Goal: Task Accomplishment & Management: Complete application form

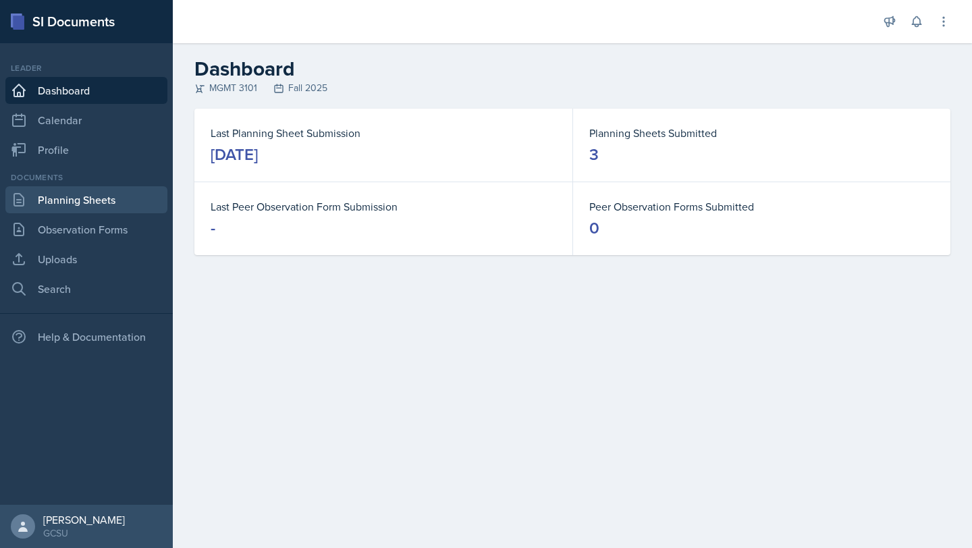
click at [61, 194] on link "Planning Sheets" at bounding box center [86, 199] width 162 height 27
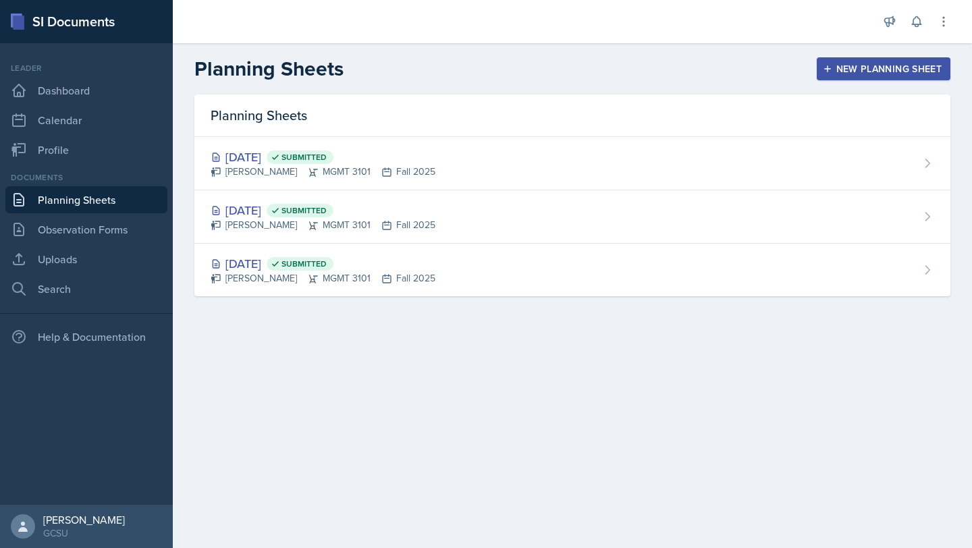
click at [852, 72] on div "New Planning Sheet" at bounding box center [883, 68] width 116 height 11
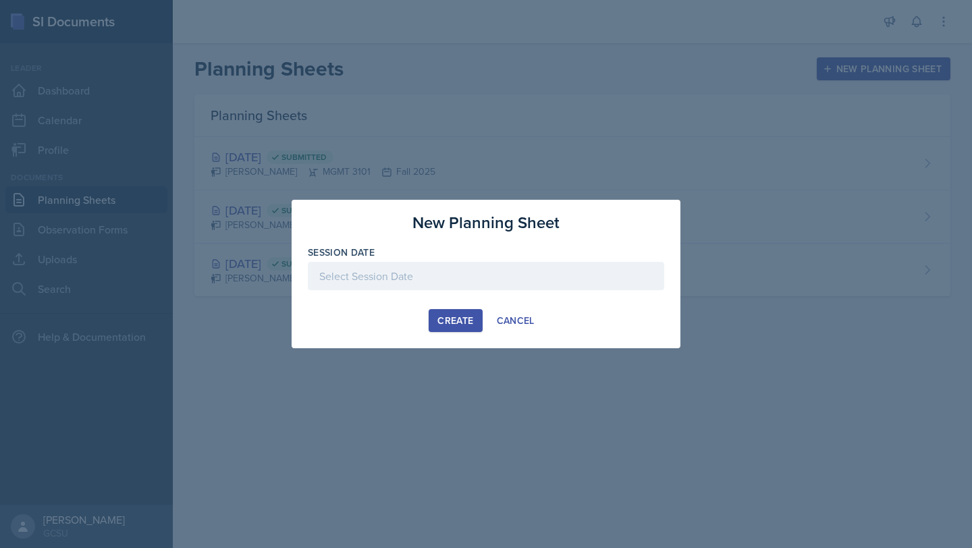
click at [464, 283] on div at bounding box center [486, 276] width 356 height 28
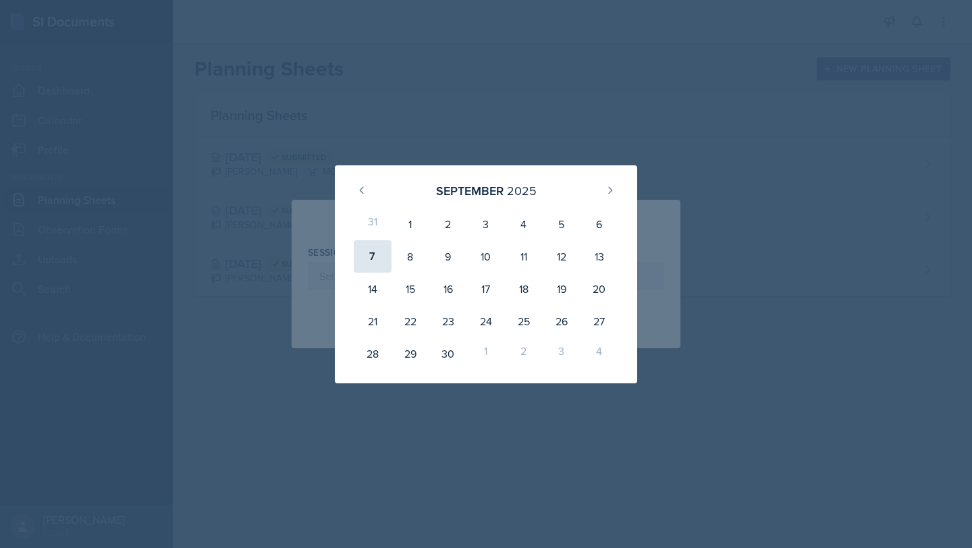
click at [372, 254] on div "7" at bounding box center [373, 256] width 38 height 32
type input "[DATE]"
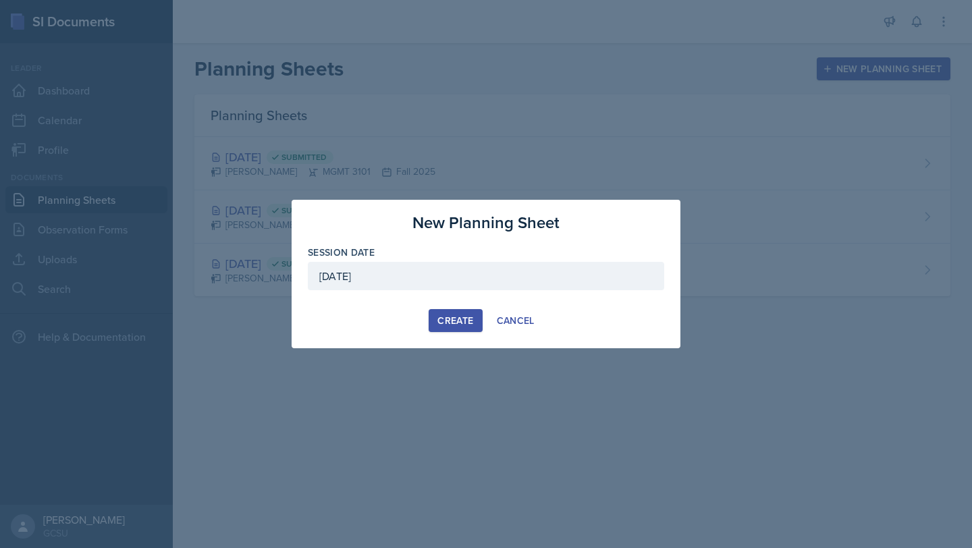
click at [453, 325] on div "Create" at bounding box center [455, 320] width 36 height 11
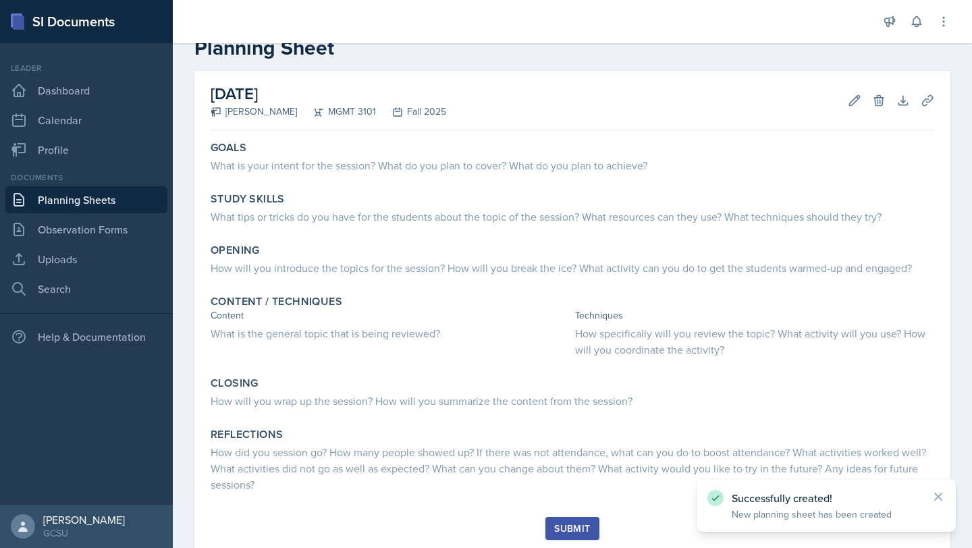
scroll to position [61, 0]
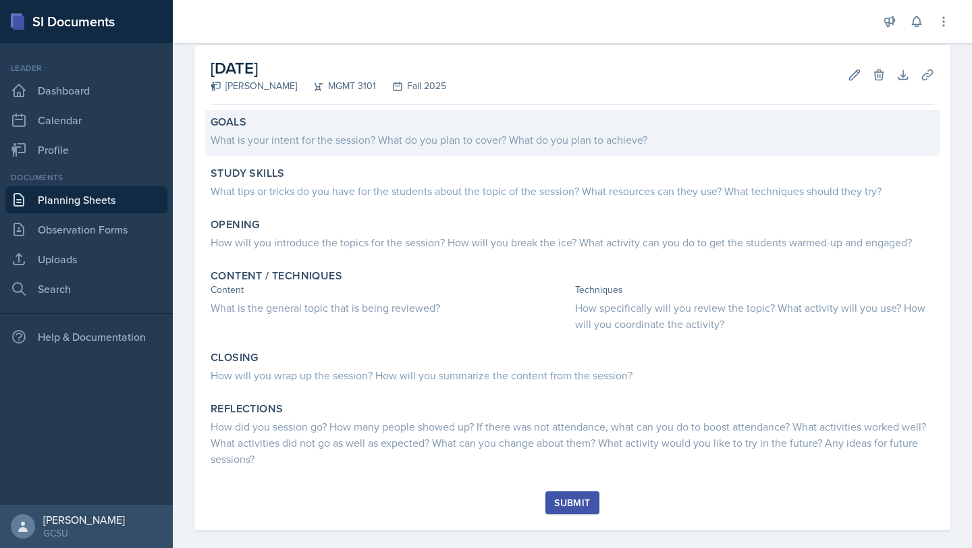
click at [277, 113] on div "Goals What is your intent for the session? What do you plan to cover? What do y…" at bounding box center [572, 133] width 734 height 46
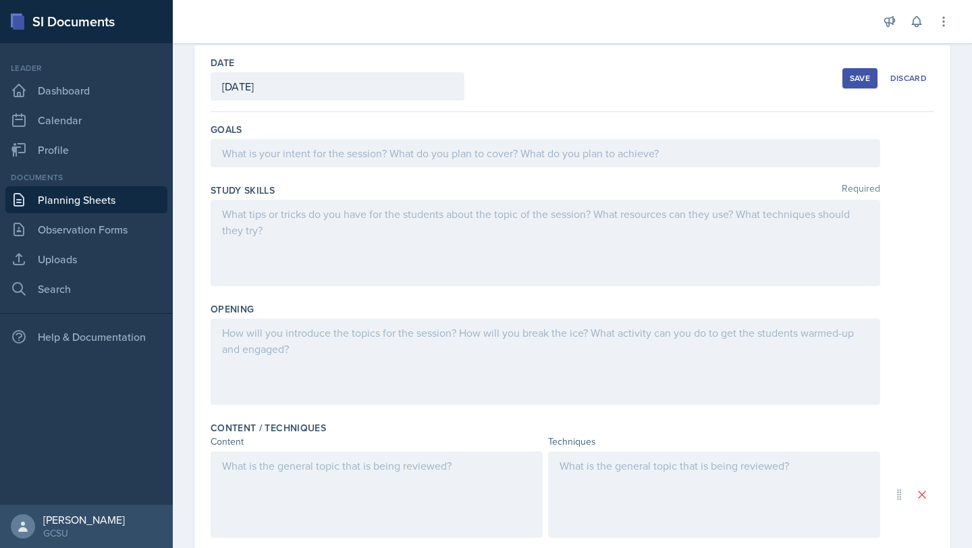
click at [286, 163] on div at bounding box center [545, 153] width 669 height 28
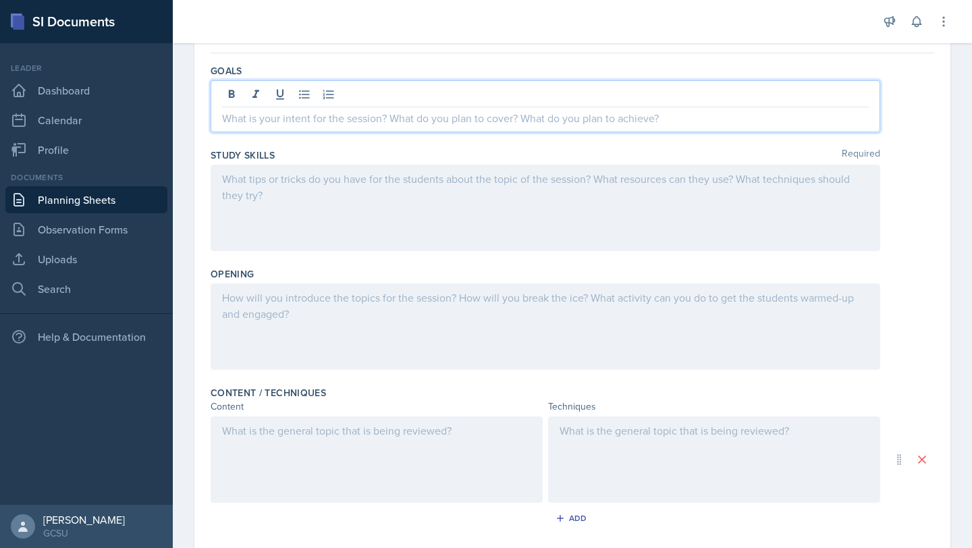
scroll to position [117, 0]
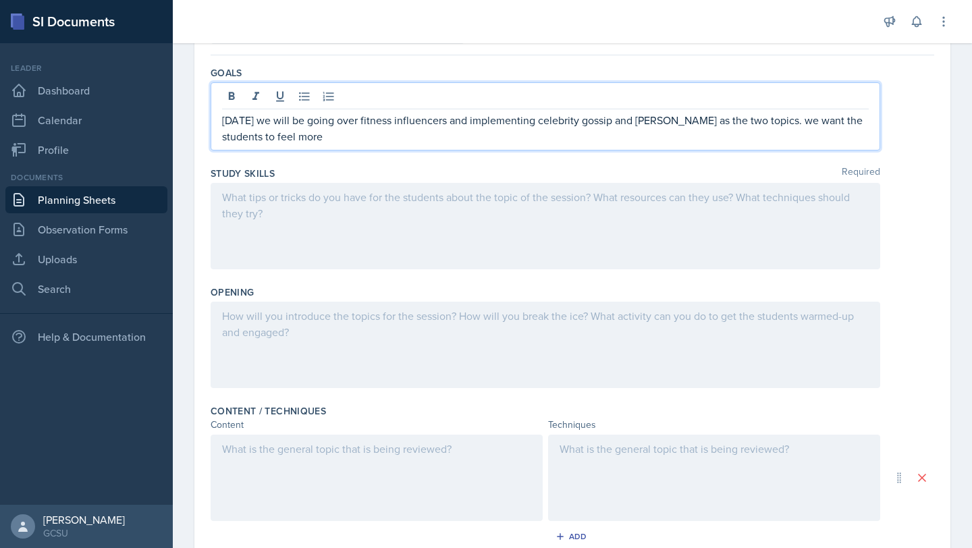
click at [271, 223] on div at bounding box center [545, 226] width 669 height 86
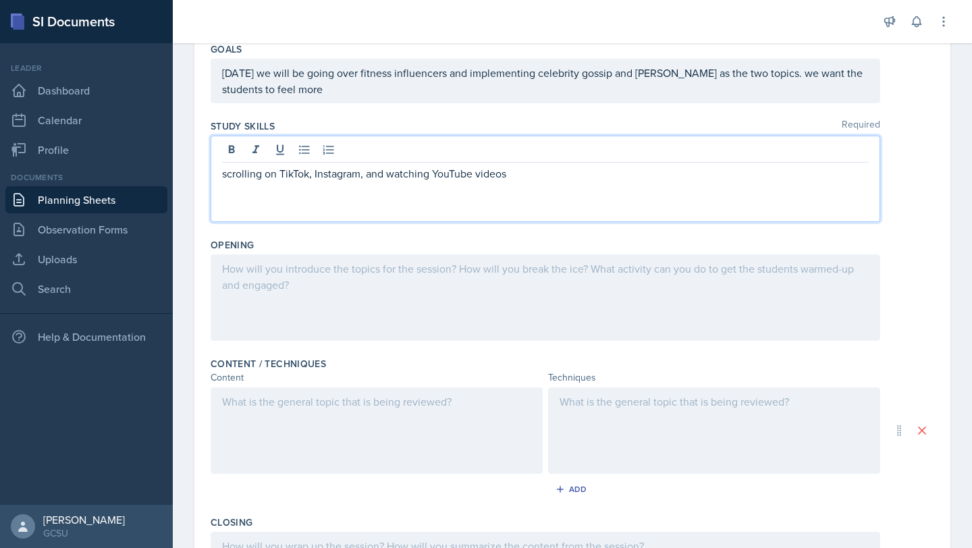
click at [301, 99] on div "[DATE] we will be going over fitness influencers and implementing celebrity gos…" at bounding box center [545, 81] width 669 height 45
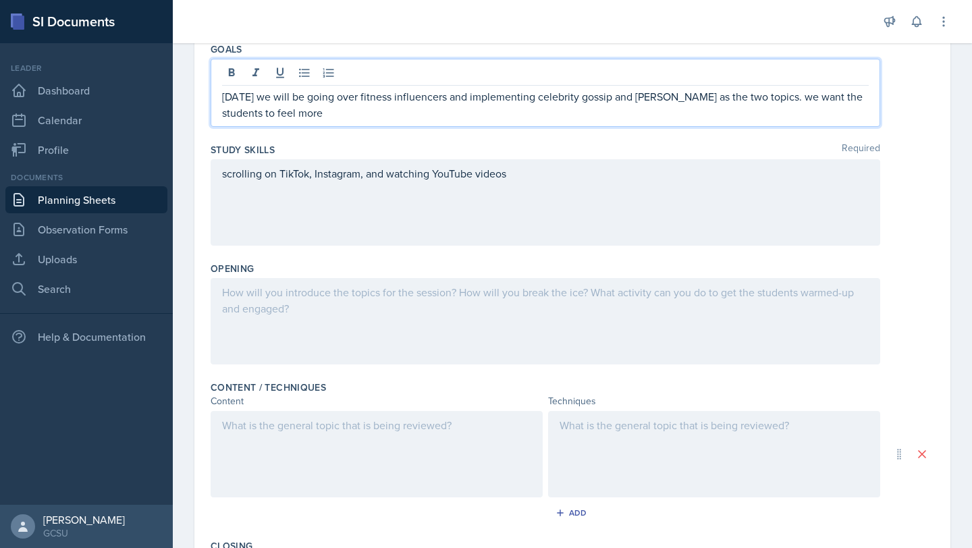
scroll to position [165, 0]
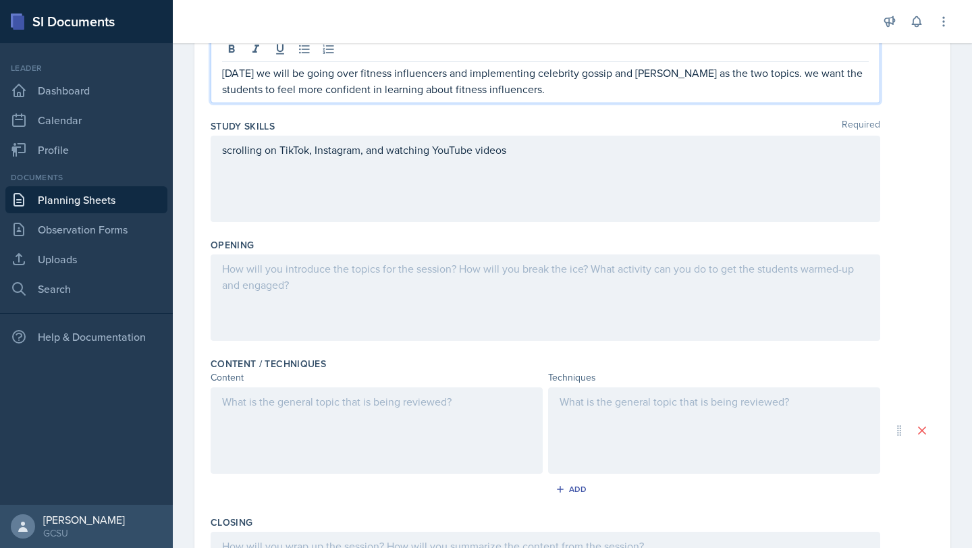
click at [331, 312] on div at bounding box center [545, 297] width 669 height 86
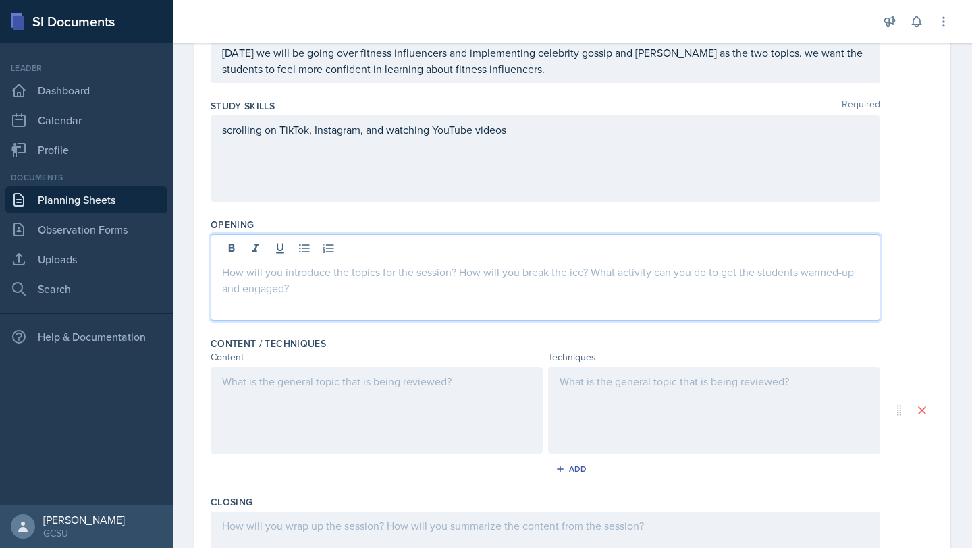
scroll to position [160, 0]
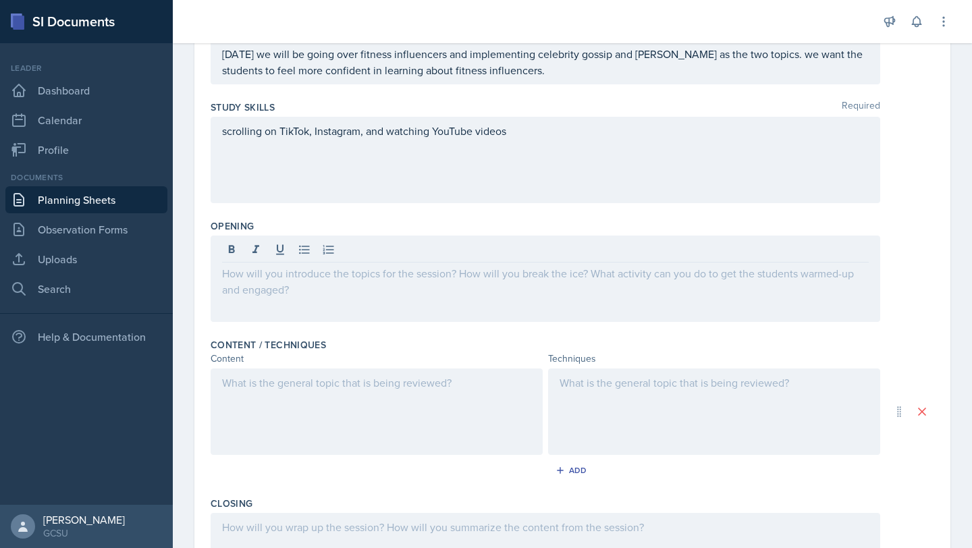
click at [592, 115] on div "Study Skills Required scrolling on TikTok, Instagram, and watching YouTube vide…" at bounding box center [572, 154] width 723 height 119
click at [511, 163] on div "scrolling on TikTok, Instagram, and watching YouTube videos" at bounding box center [545, 160] width 669 height 86
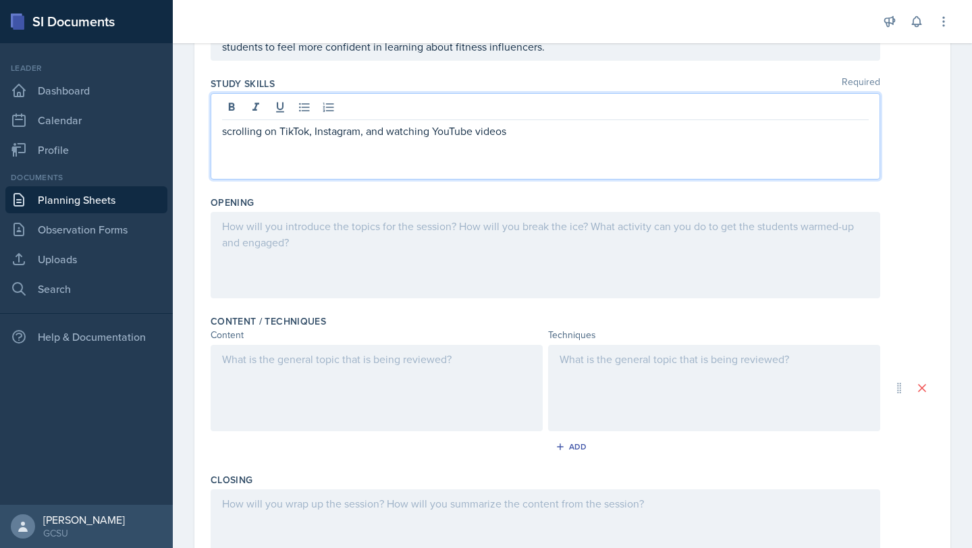
click at [445, 313] on div "Content / Techniques Content Techniques Add" at bounding box center [572, 388] width 723 height 159
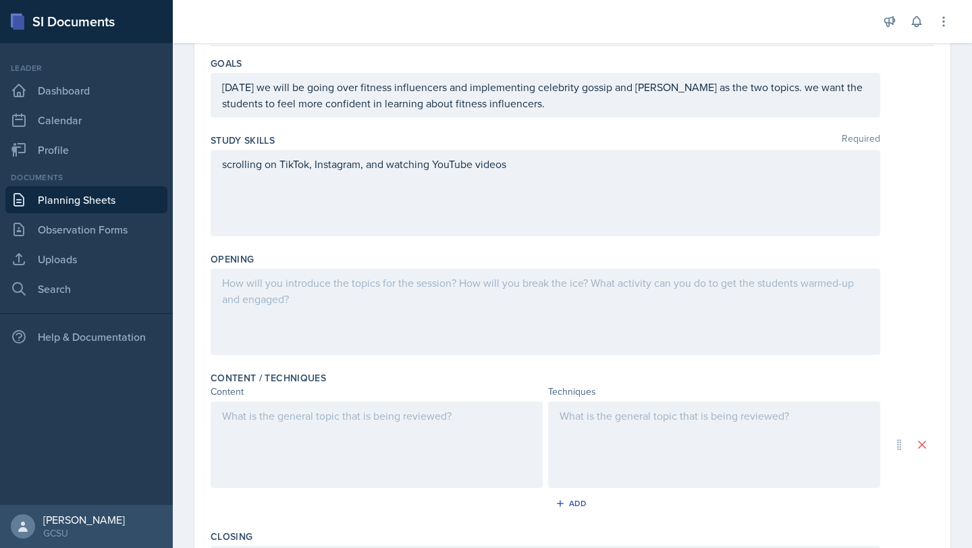
click at [536, 197] on div "scrolling on TikTok, Instagram, and watching YouTube videos" at bounding box center [545, 193] width 669 height 86
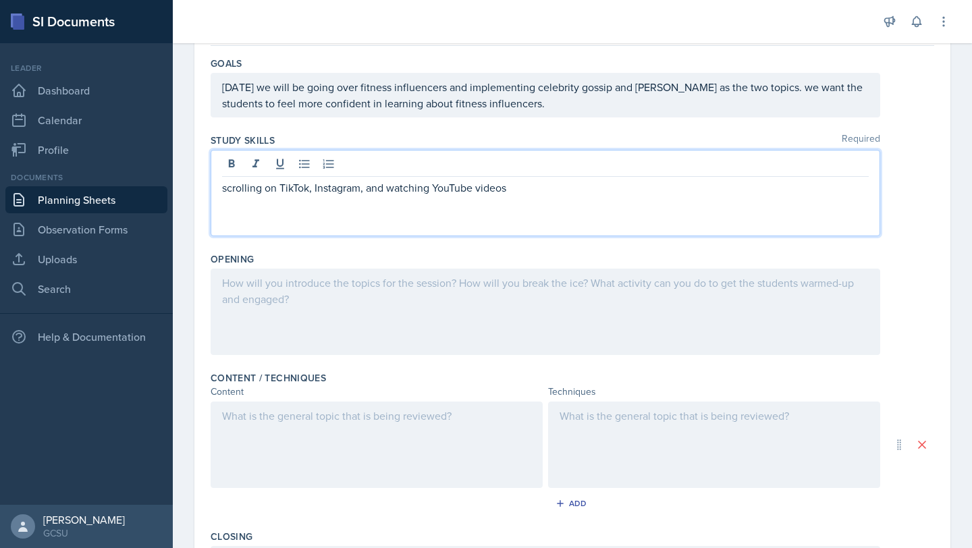
scroll to position [150, 0]
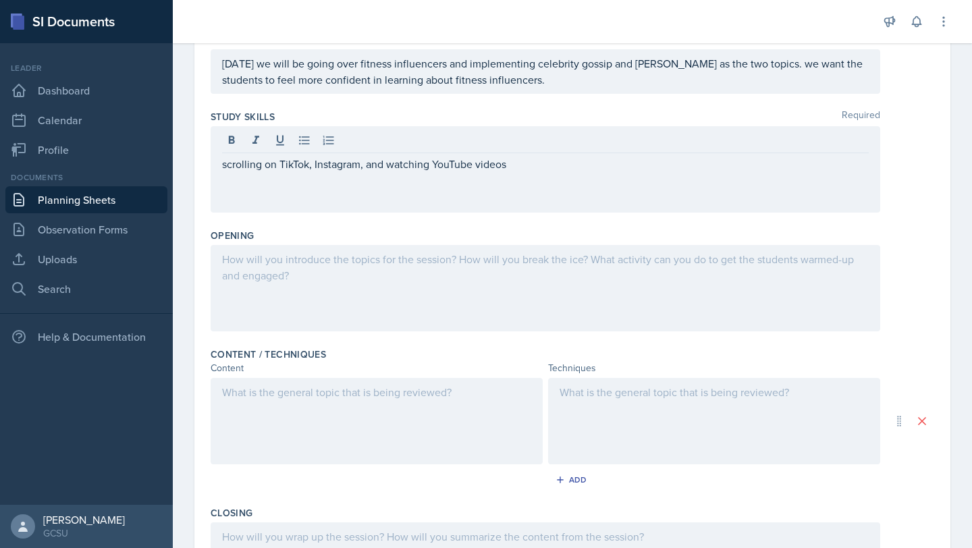
click at [499, 291] on div at bounding box center [545, 288] width 669 height 86
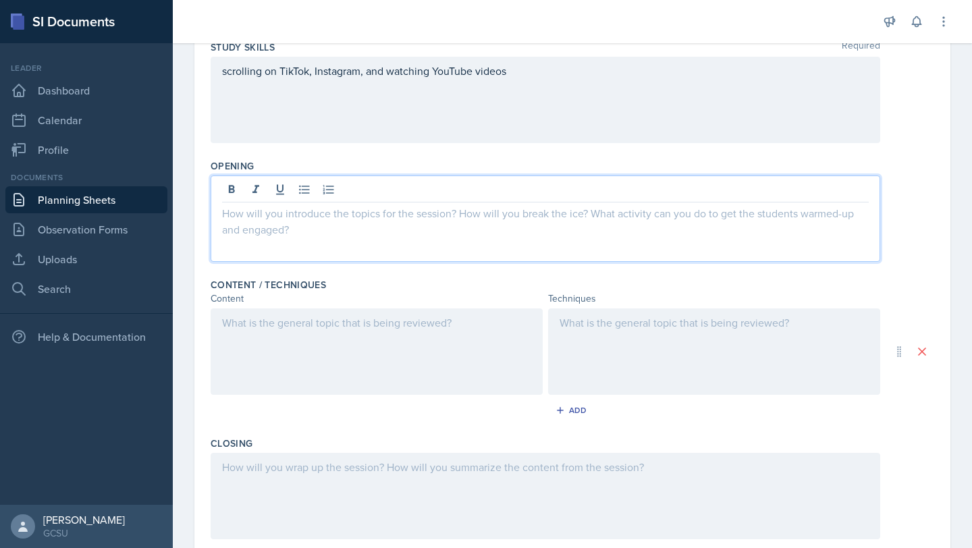
scroll to position [221, 0]
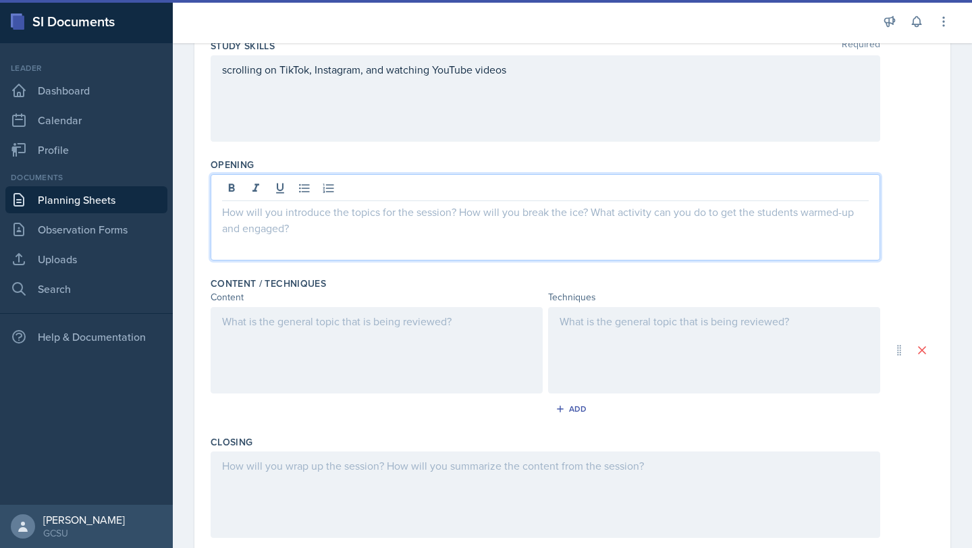
click at [607, 224] on div at bounding box center [545, 217] width 669 height 86
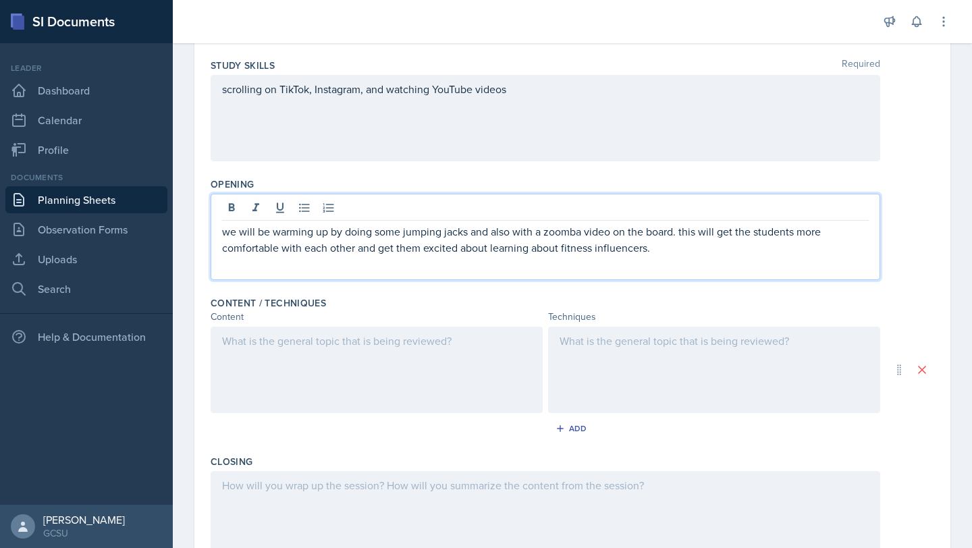
scroll to position [0, 0]
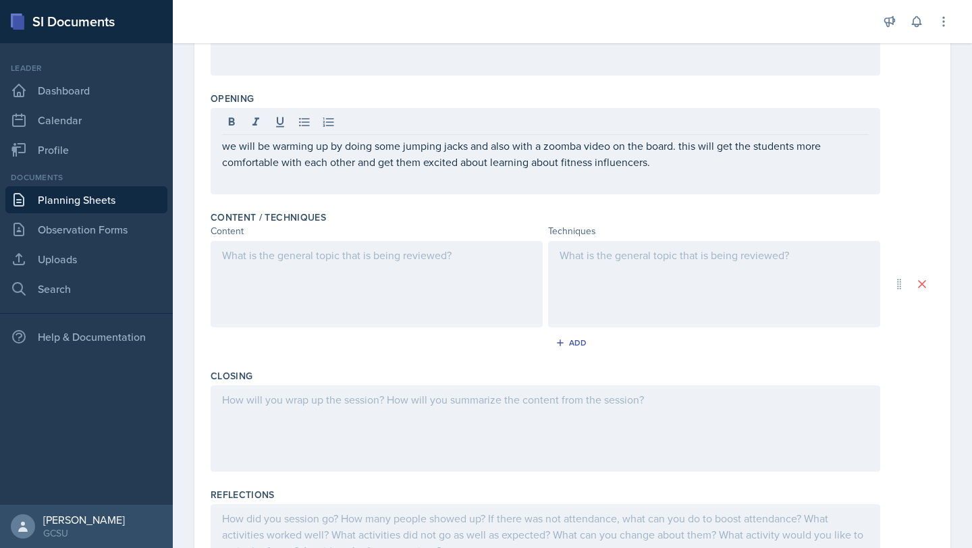
click at [314, 295] on div at bounding box center [377, 284] width 332 height 86
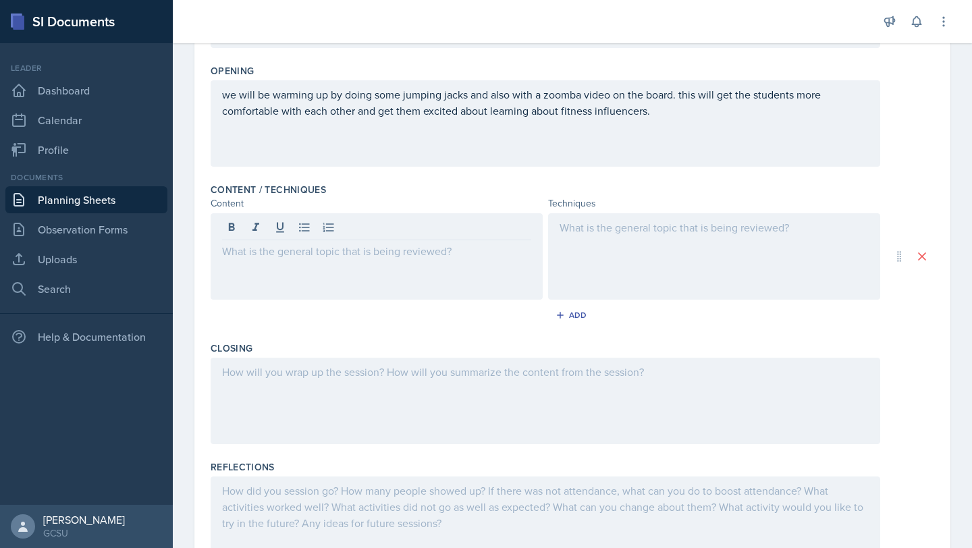
click at [310, 325] on div "Add" at bounding box center [572, 318] width 723 height 26
click at [283, 269] on div at bounding box center [377, 256] width 332 height 86
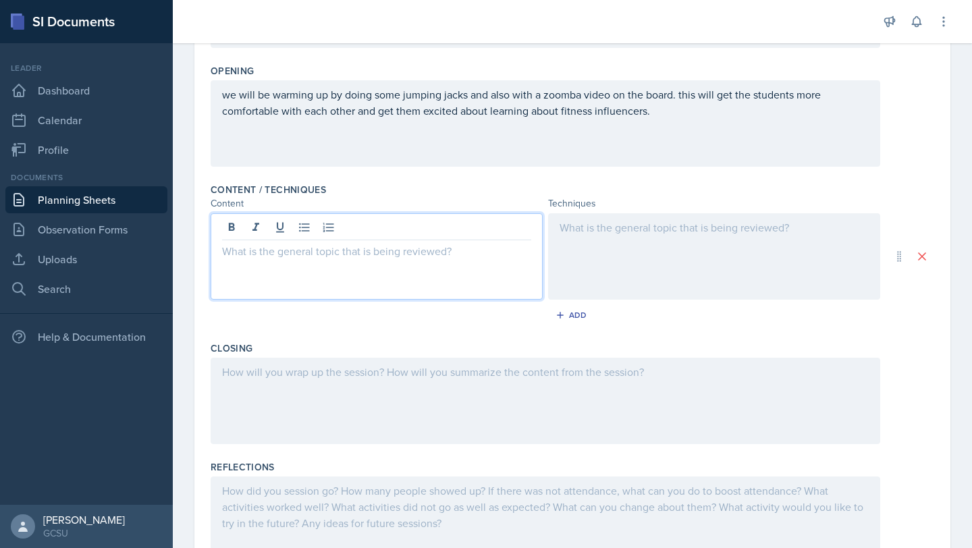
scroll to position [339, 0]
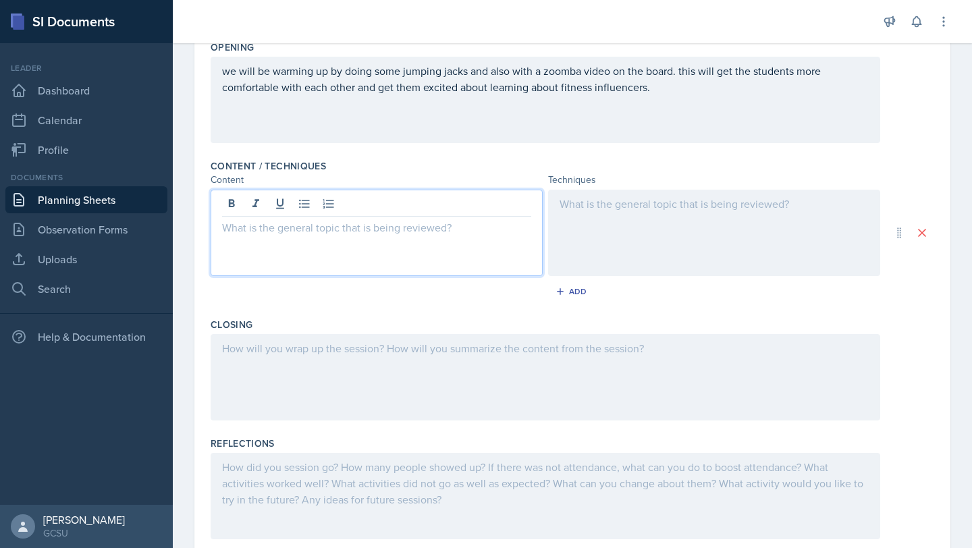
click at [276, 324] on div "Closing" at bounding box center [572, 324] width 723 height 13
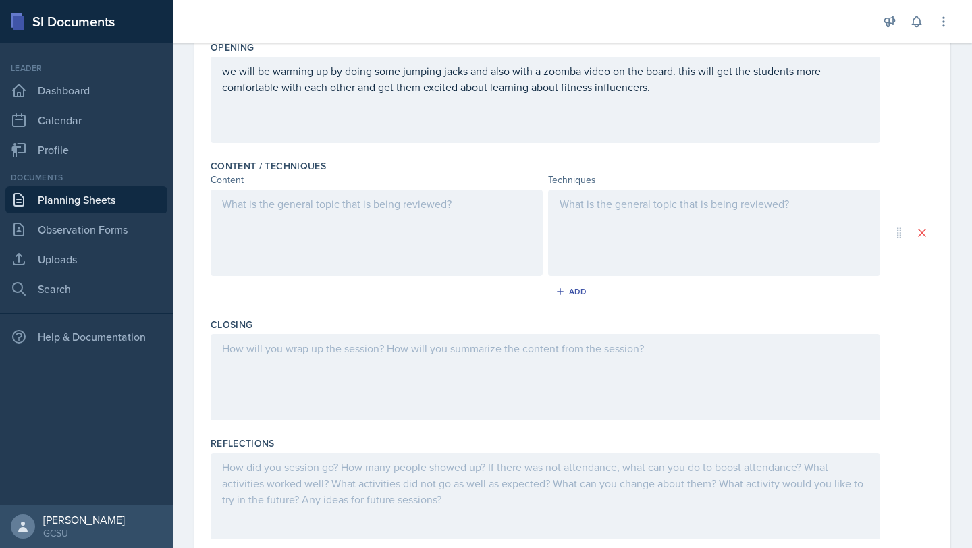
click at [265, 248] on div at bounding box center [377, 233] width 332 height 86
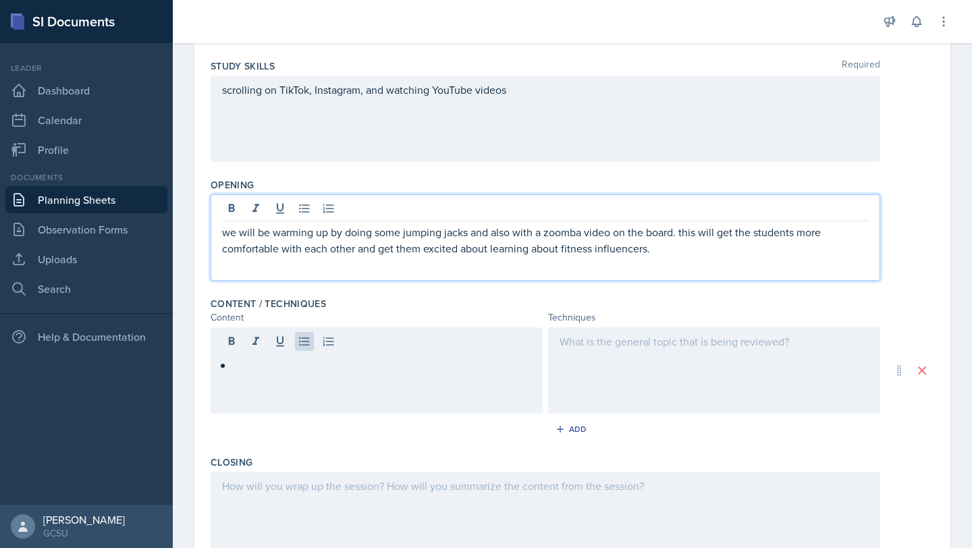
click at [545, 224] on p "we will be warming up by doing some jumping jacks and also with a zoomba video …" at bounding box center [545, 240] width 646 height 32
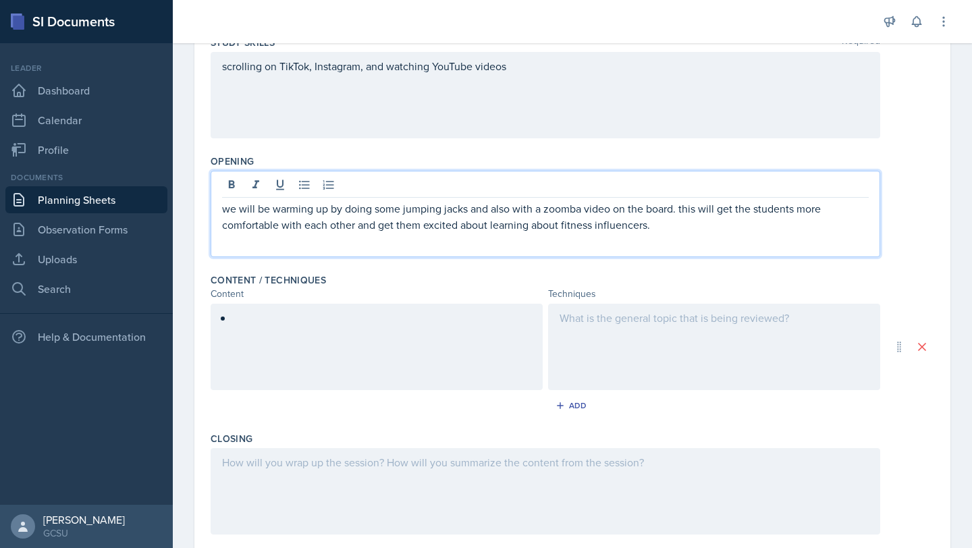
click at [552, 216] on p "we will be warming up by doing some jumping jacks and also with a zoomba video …" at bounding box center [545, 216] width 646 height 32
click at [548, 204] on p "we will be warming up by doing some jumping jacks and also with a zoomba video …" at bounding box center [545, 216] width 646 height 32
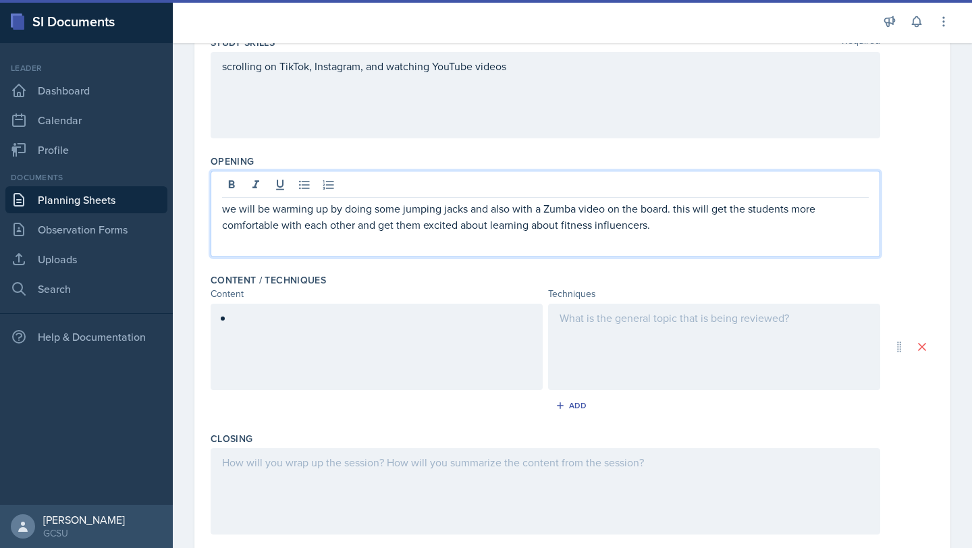
click at [462, 345] on div at bounding box center [377, 347] width 332 height 86
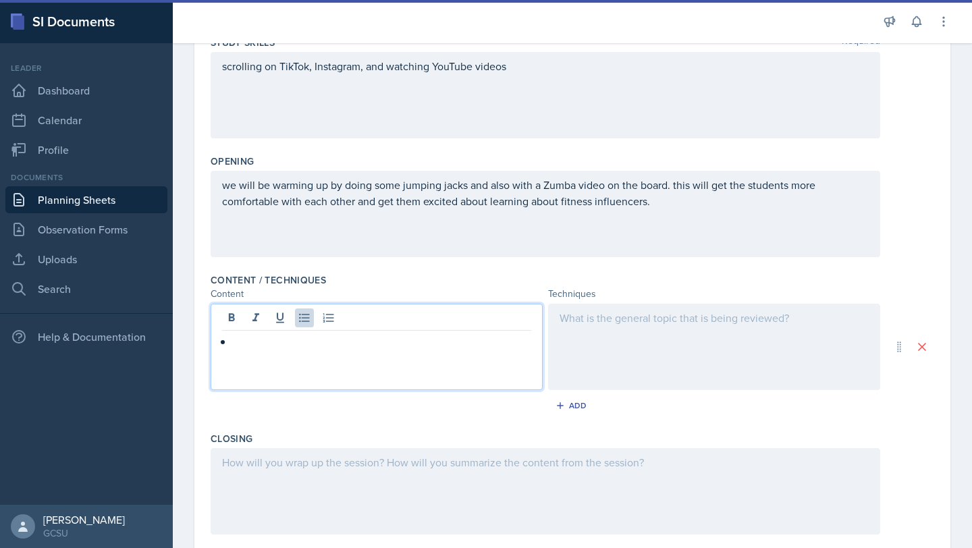
scroll to position [248, 0]
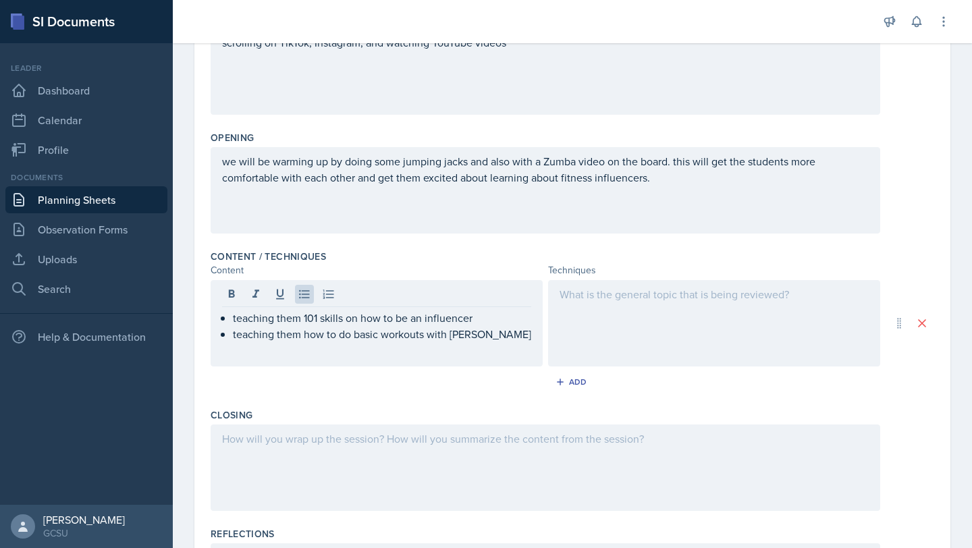
click at [699, 325] on div at bounding box center [714, 323] width 332 height 86
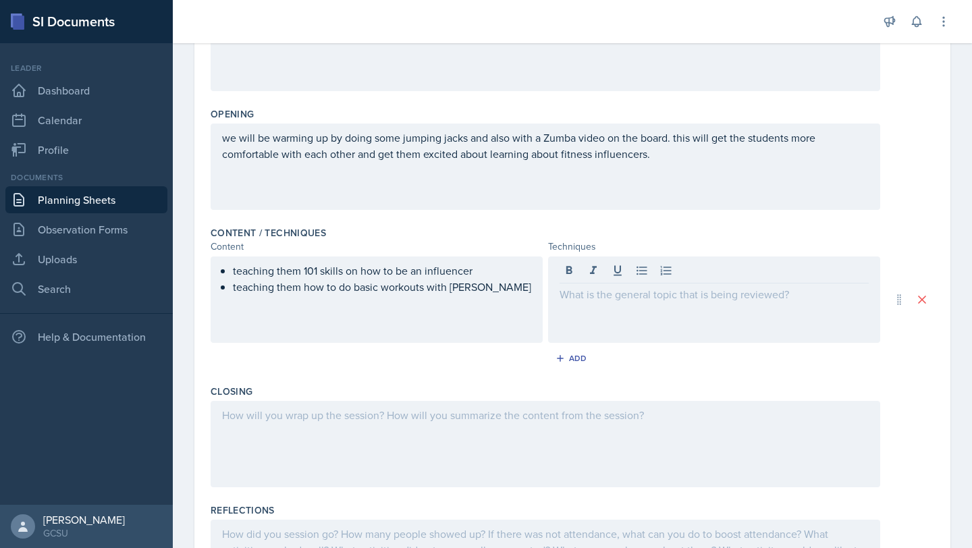
click at [480, 310] on div "teaching them 101 skills on how to be an influencer teaching them how to do bas…" at bounding box center [377, 299] width 332 height 86
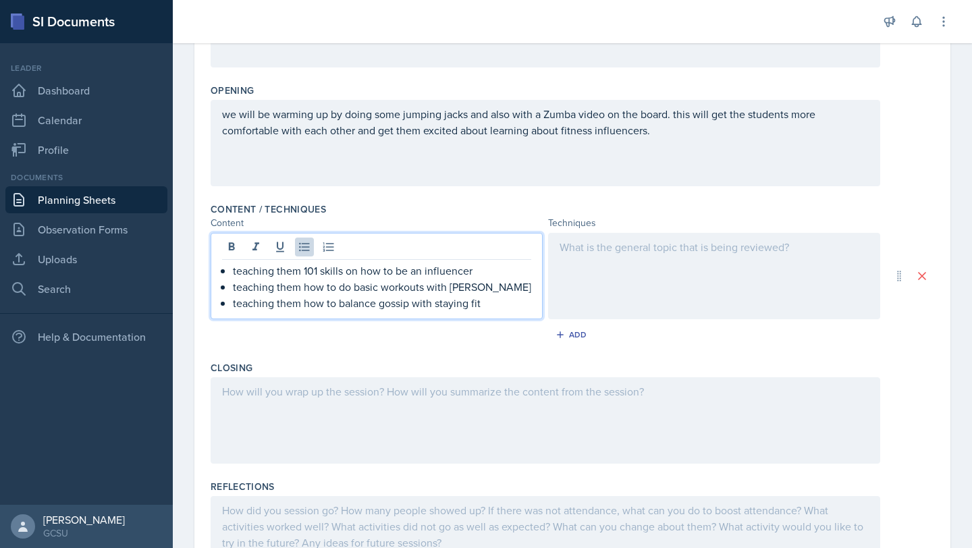
click at [595, 300] on div at bounding box center [714, 276] width 332 height 86
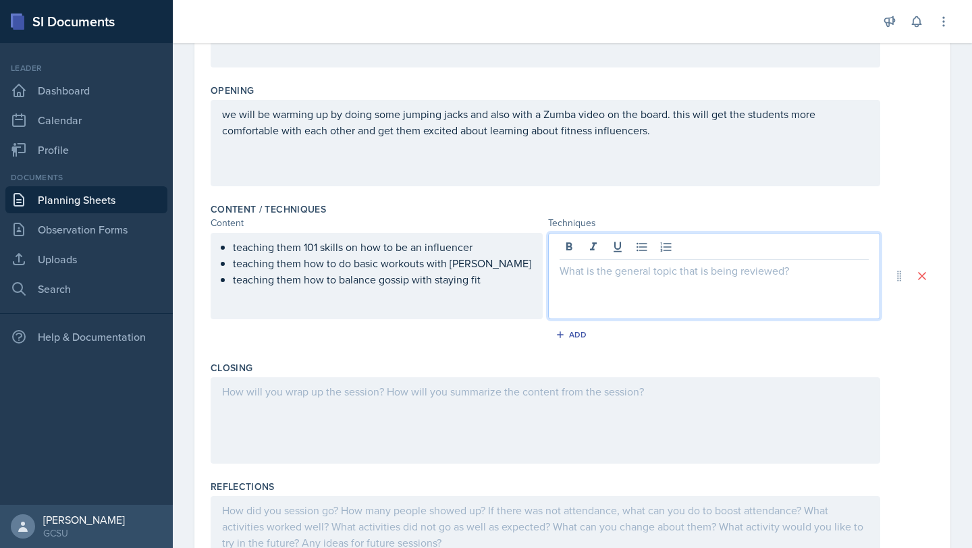
scroll to position [298, 0]
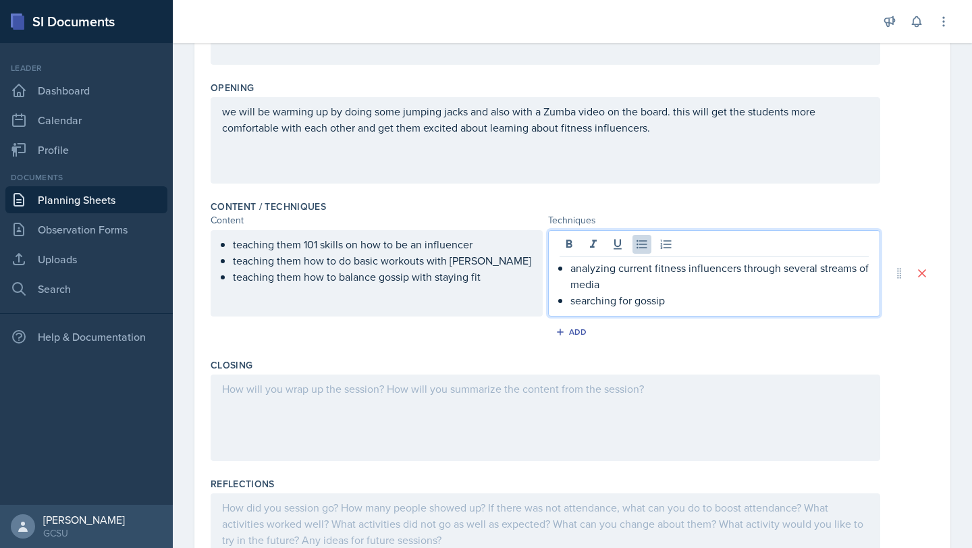
click at [632, 307] on p "searching for gossip" at bounding box center [719, 300] width 298 height 16
click at [710, 306] on p "searching for current gossip" at bounding box center [719, 300] width 298 height 16
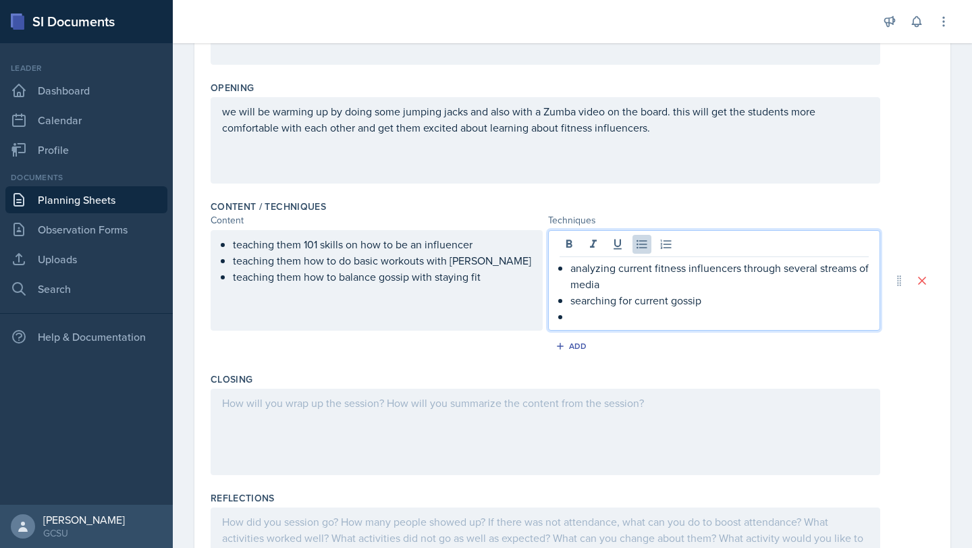
scroll to position [325, 0]
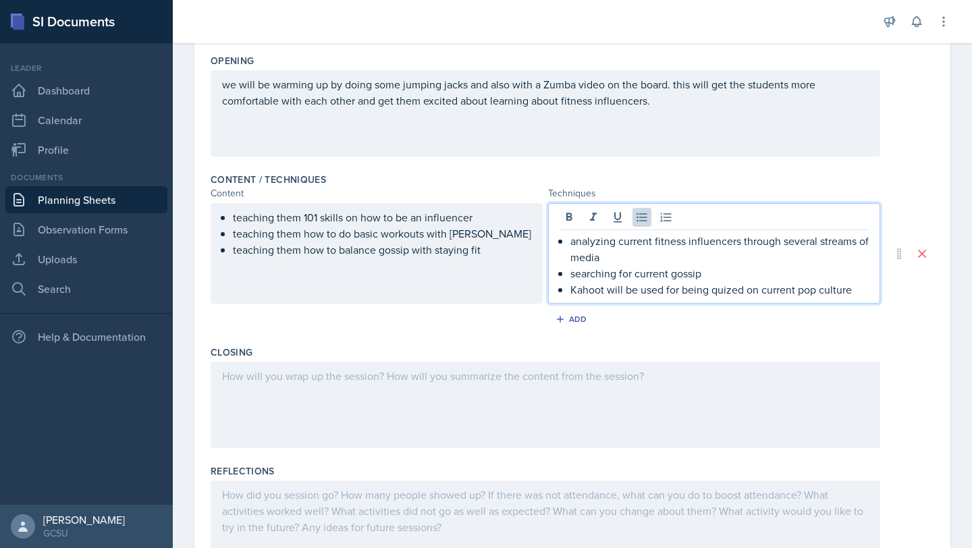
click at [730, 286] on p "Kahoot will be used for being quized on current pop culture" at bounding box center [719, 289] width 298 height 16
click at [664, 297] on p "Kahoot will be used for being quizzed on current pop culture" at bounding box center [719, 289] width 298 height 16
click at [582, 286] on p "Kahoot will be used for being quizzed on current pop culture" at bounding box center [719, 289] width 298 height 16
click at [790, 272] on p "searching for current gossip" at bounding box center [719, 273] width 298 height 16
click at [863, 289] on p "Kahoot will be used for being quizzed on current pop culture" at bounding box center [719, 289] width 298 height 16
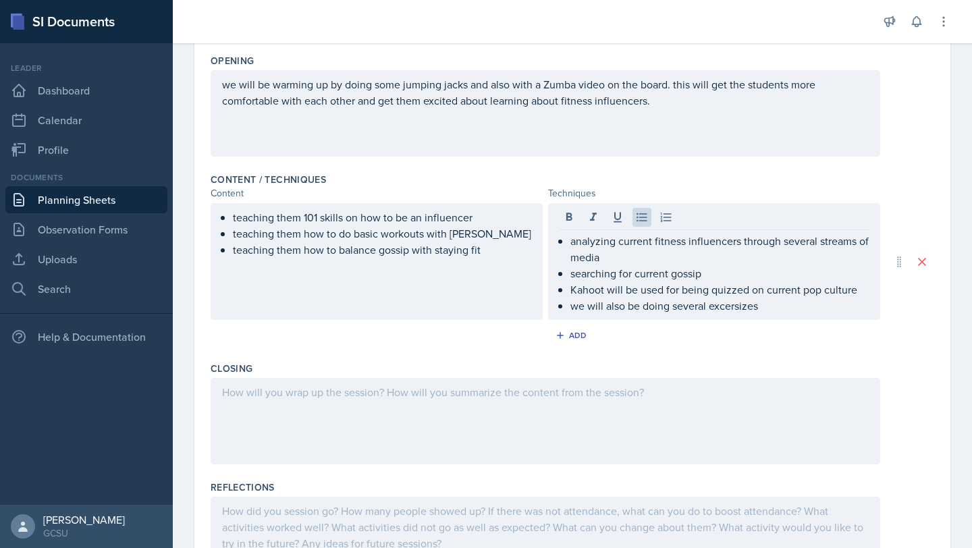
click at [734, 314] on div "analyzing current fitness influencers through several streams of media searchin…" at bounding box center [714, 261] width 332 height 117
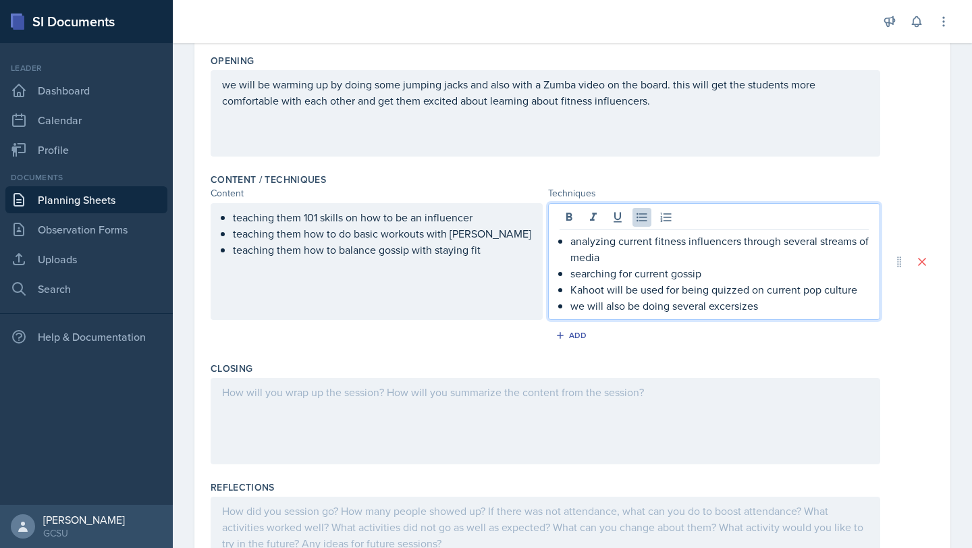
click at [740, 308] on p "we will also be doing several excersizes" at bounding box center [719, 306] width 298 height 16
click at [780, 310] on p "we will also be doing several excercizes" at bounding box center [719, 306] width 298 height 16
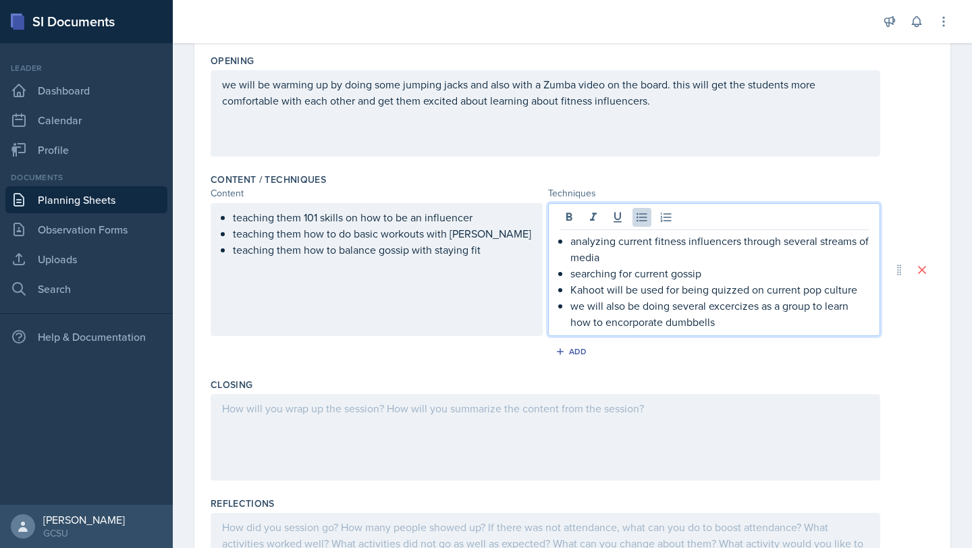
click at [620, 328] on p "we will also be doing several excercizes as a group to learn how to encorporate…" at bounding box center [719, 314] width 298 height 32
click at [535, 421] on div at bounding box center [545, 437] width 669 height 86
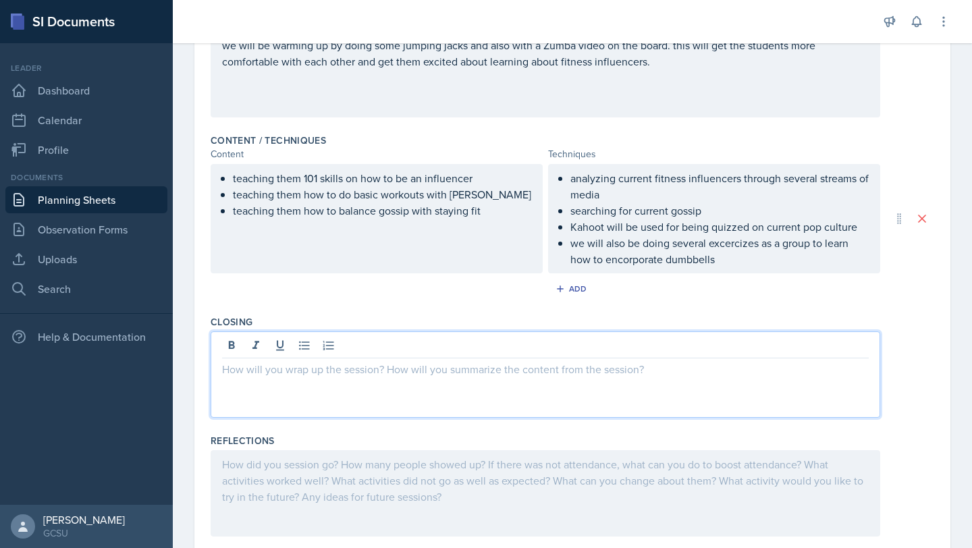
scroll to position [388, 0]
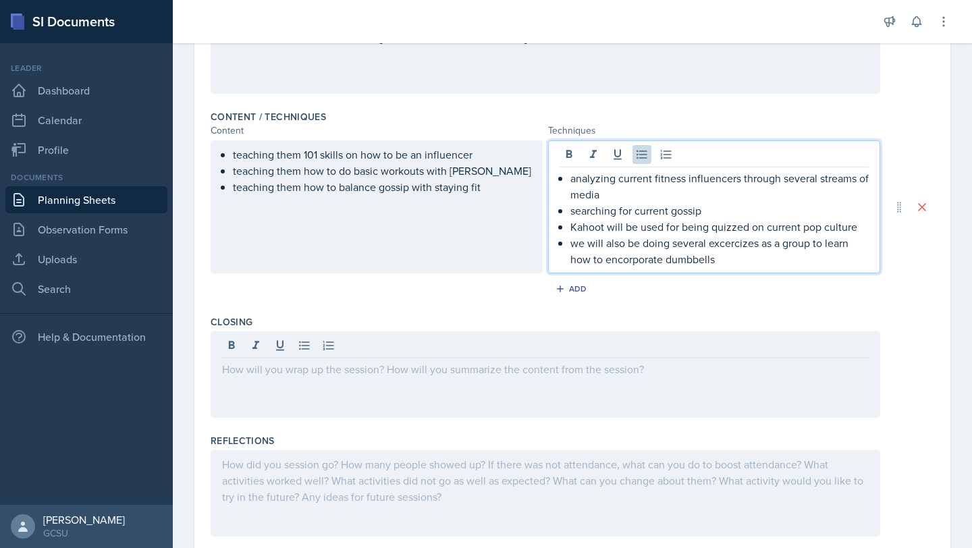
click at [611, 260] on p "we will also be doing several excercizes as a group to learn how to encorporate…" at bounding box center [719, 251] width 298 height 32
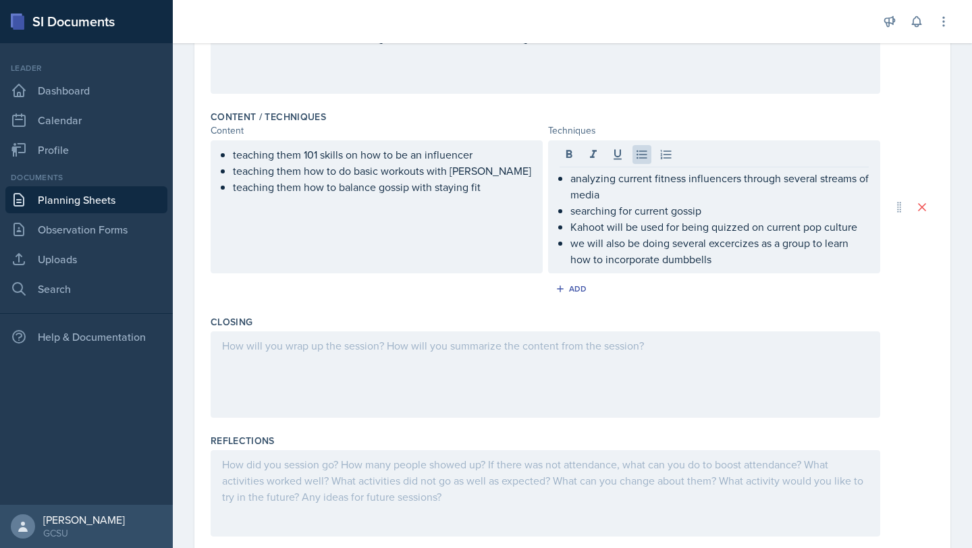
click at [462, 424] on div "Closing" at bounding box center [572, 369] width 723 height 119
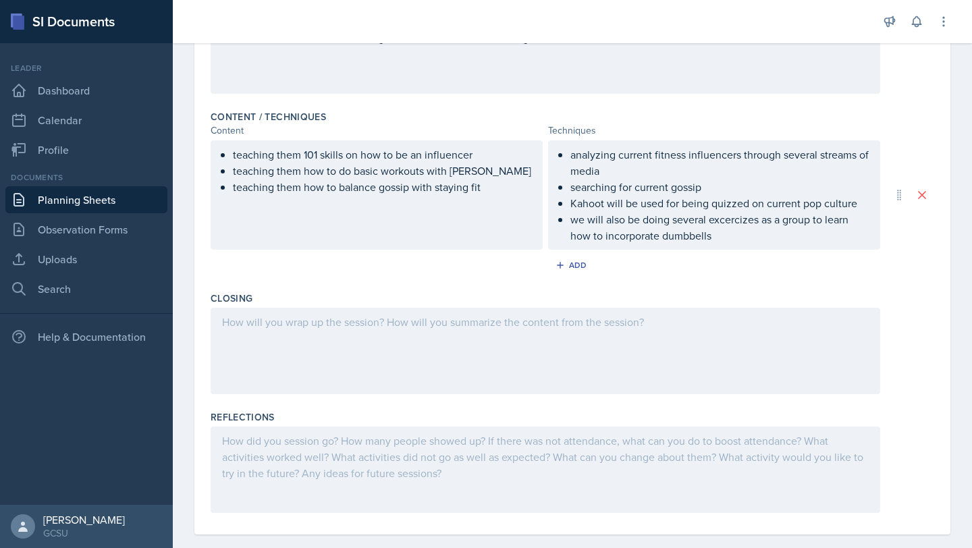
scroll to position [407, 0]
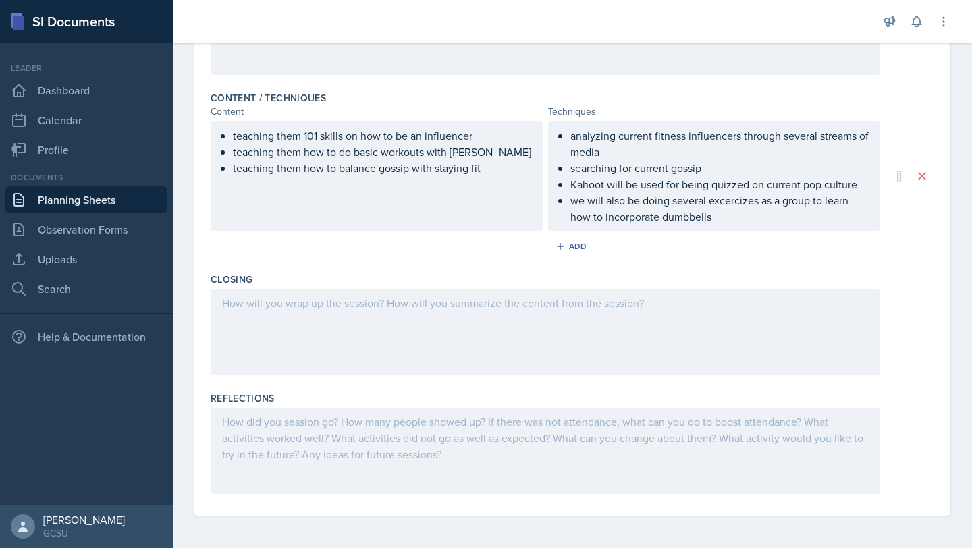
click at [414, 337] on div at bounding box center [545, 332] width 669 height 86
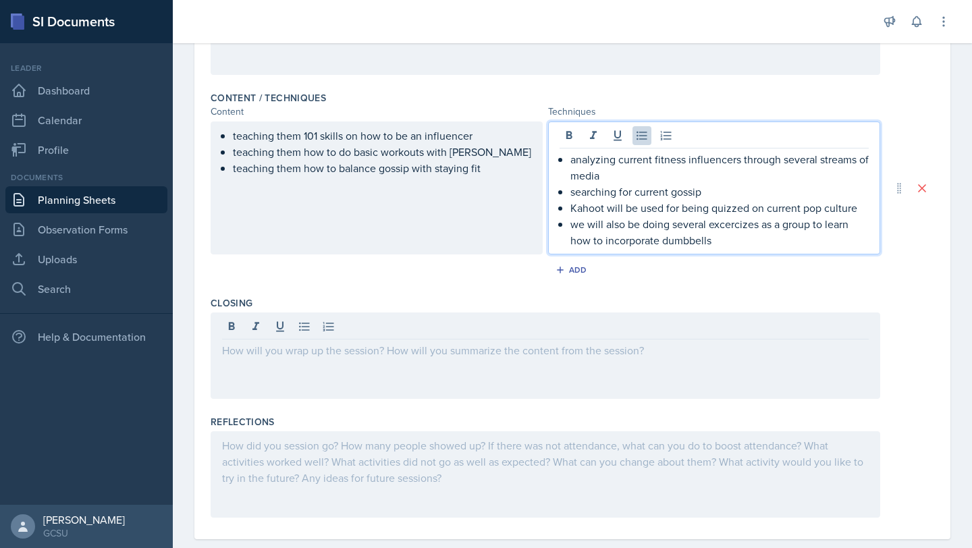
click at [731, 216] on p "we will also be doing several excercizes as a group to learn how to incorporate…" at bounding box center [719, 232] width 298 height 32
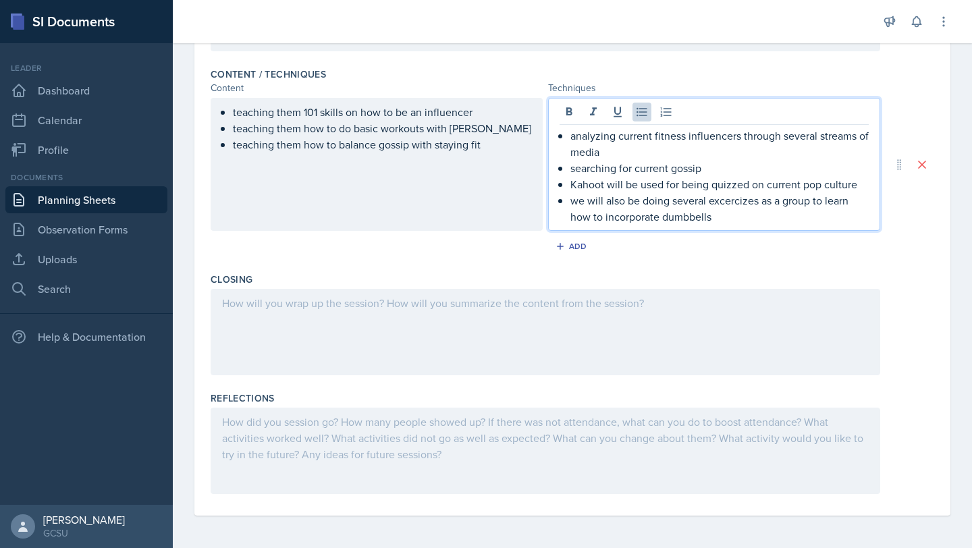
click at [737, 206] on p "we will also be doing several excercizes as a group to learn how to incorporate…" at bounding box center [719, 208] width 298 height 32
click at [430, 377] on div "Closing" at bounding box center [572, 326] width 723 height 119
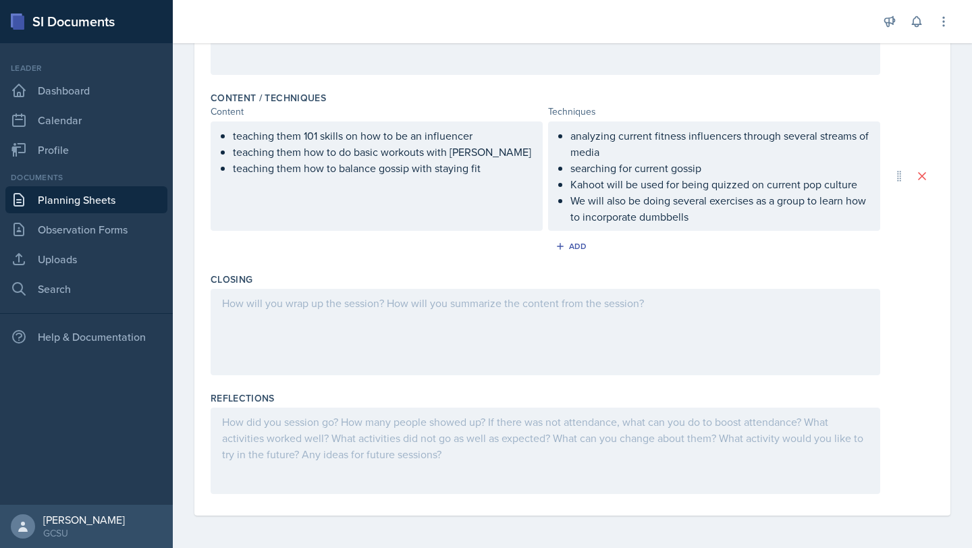
scroll to position [407, 0]
click at [397, 346] on div at bounding box center [545, 332] width 669 height 86
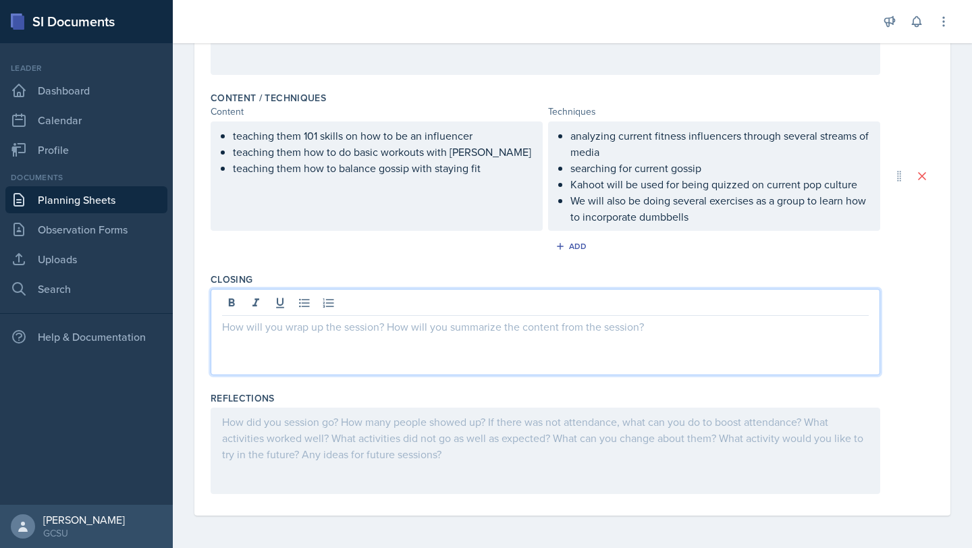
click at [383, 418] on div at bounding box center [545, 451] width 669 height 86
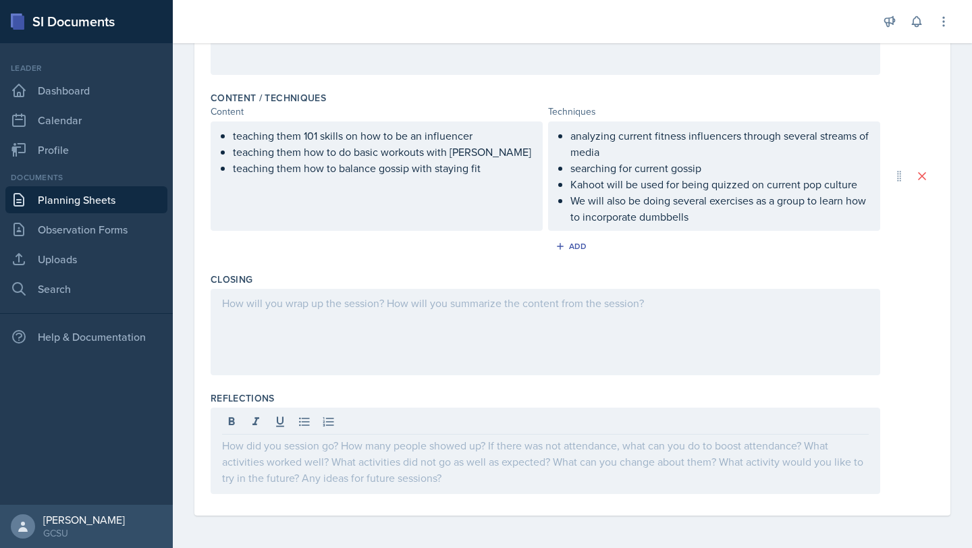
click at [352, 349] on div at bounding box center [545, 332] width 669 height 86
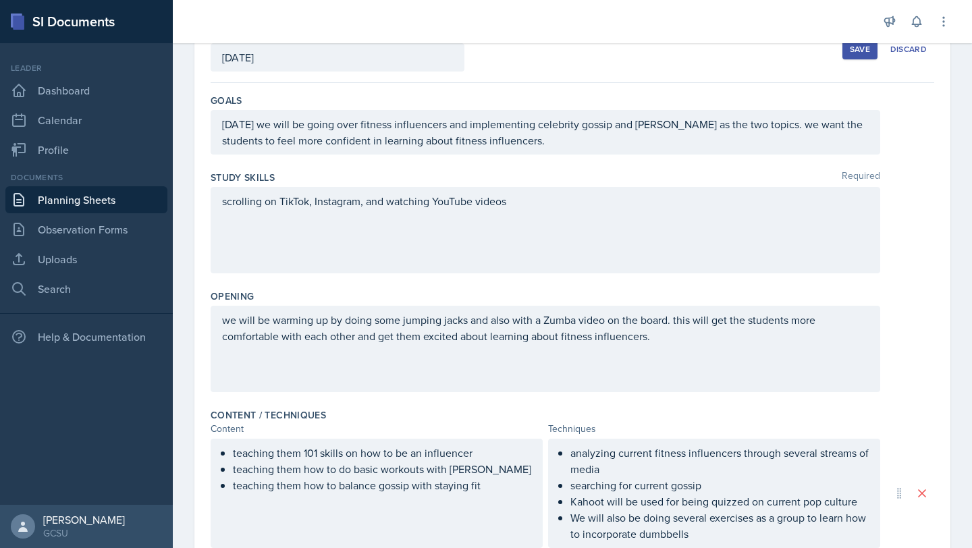
scroll to position [89, 0]
click at [524, 213] on div "scrolling on TikTok, Instagram, and watching YouTube videos" at bounding box center [545, 231] width 669 height 86
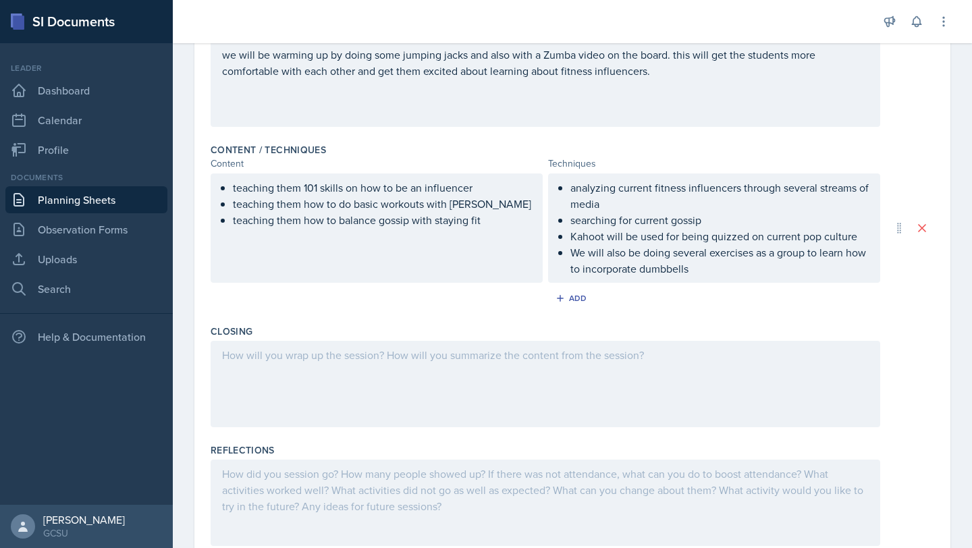
scroll to position [407, 0]
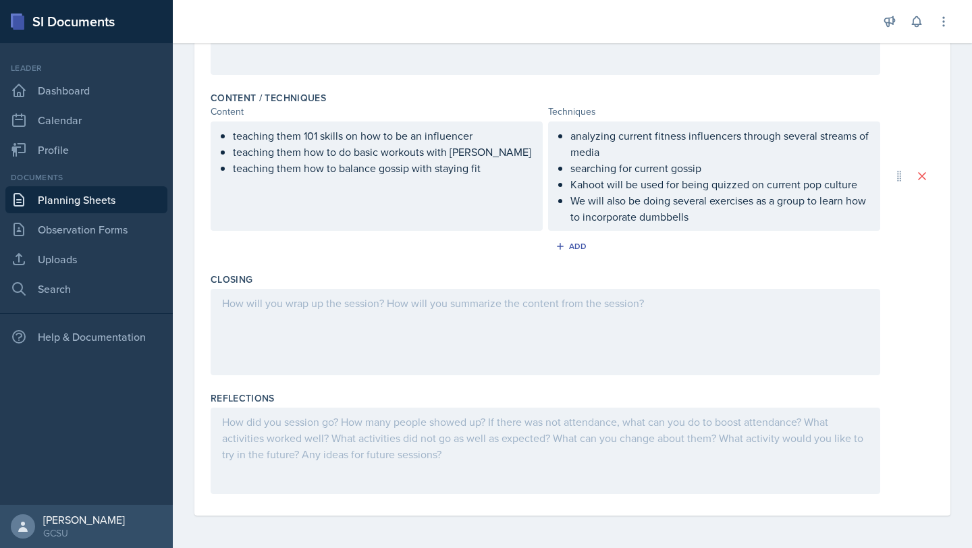
click at [377, 341] on div at bounding box center [545, 332] width 669 height 86
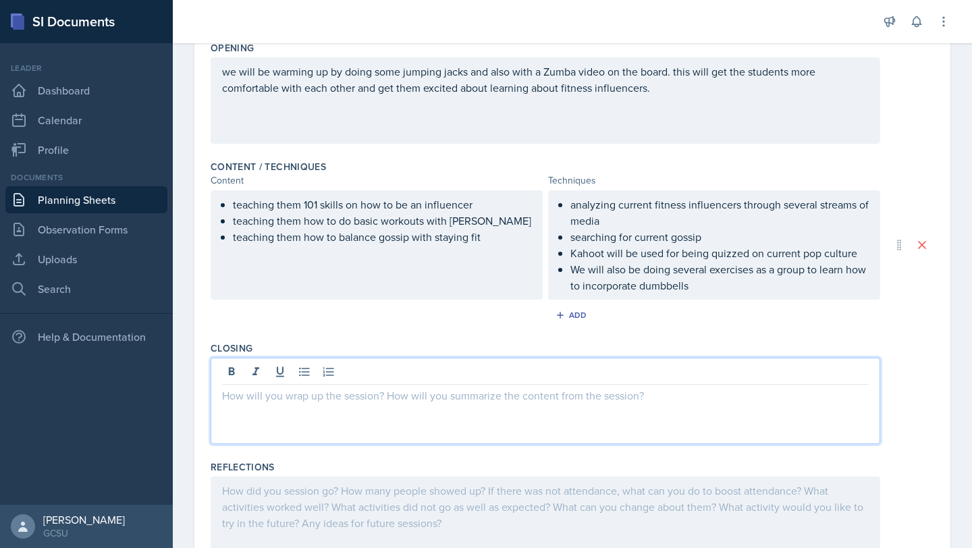
scroll to position [347, 0]
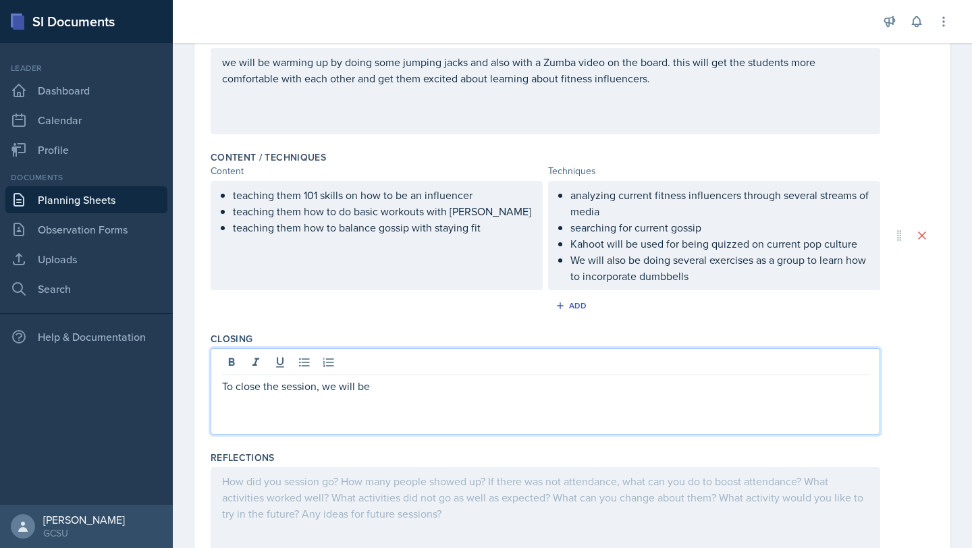
click at [386, 400] on div "To close the session, we will be" at bounding box center [545, 391] width 669 height 86
click at [388, 386] on p "To close the session, we will be" at bounding box center [545, 386] width 646 height 16
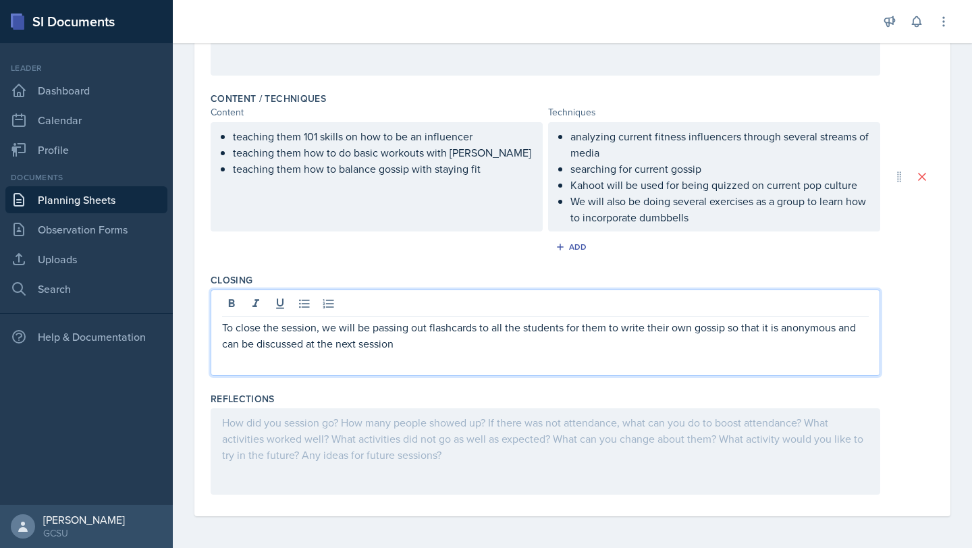
click at [305, 441] on div at bounding box center [545, 451] width 669 height 86
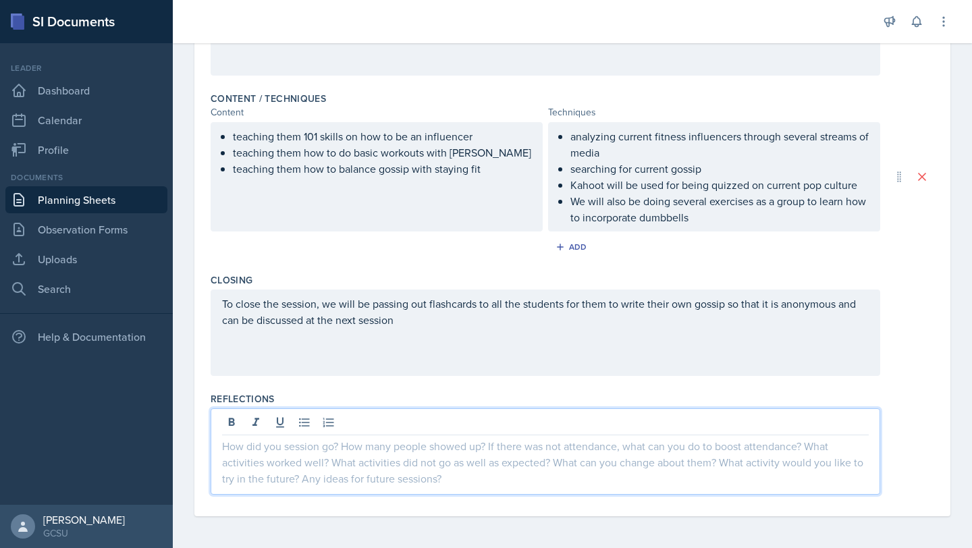
scroll to position [407, 0]
click at [242, 458] on div at bounding box center [545, 451] width 669 height 86
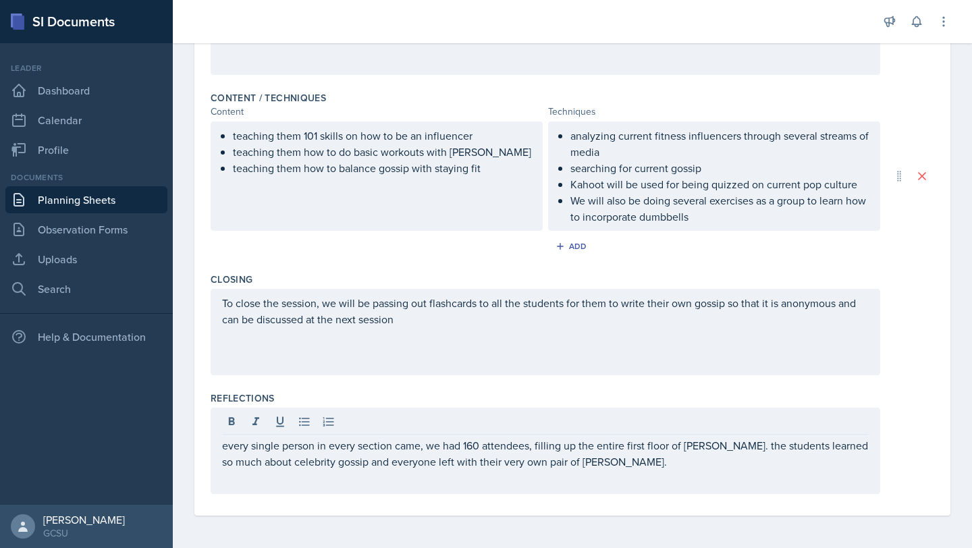
click at [636, 470] on div "every single person in every section came, we had 160 attendees, filling up the…" at bounding box center [545, 451] width 669 height 86
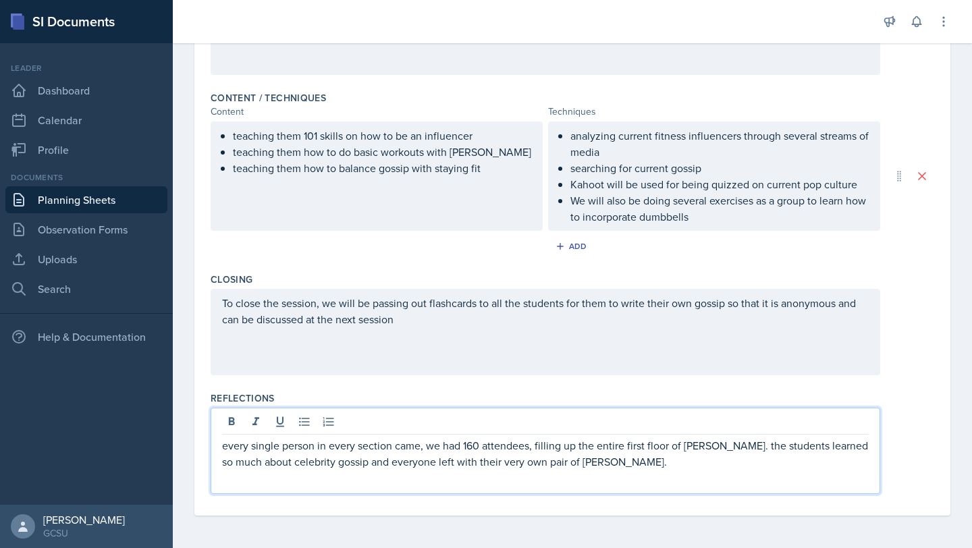
click at [635, 465] on p "every single person in every section came, we had 160 attendees, filling up the…" at bounding box center [545, 453] width 646 height 32
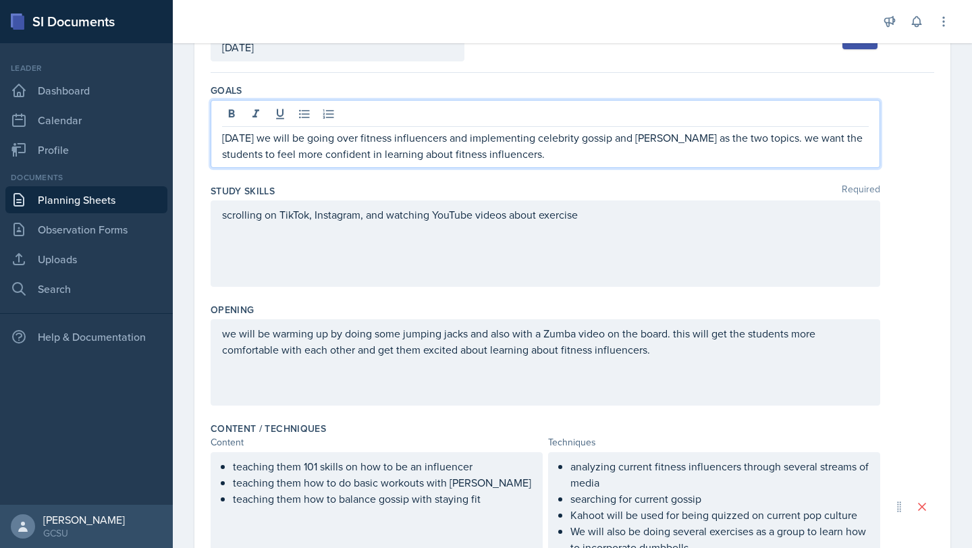
scroll to position [123, 0]
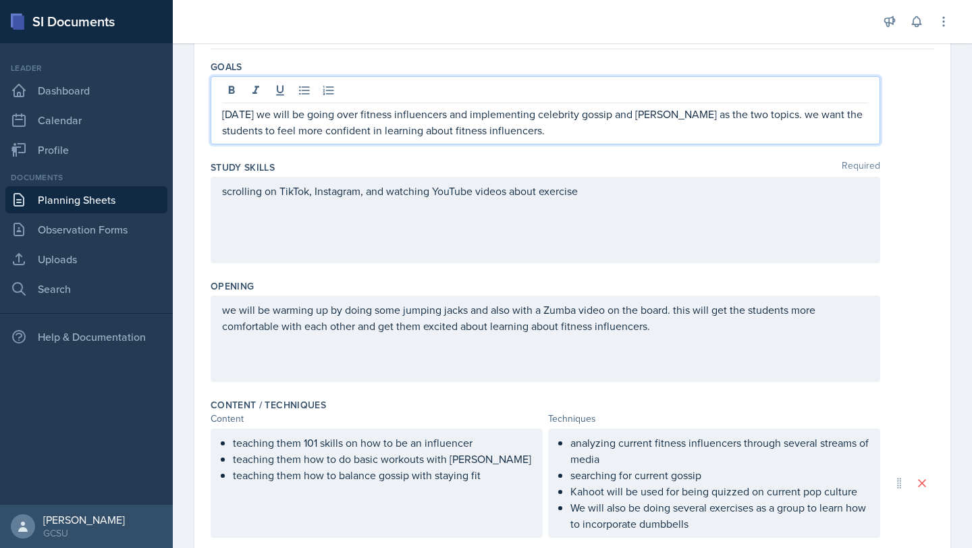
click at [563, 137] on p "[DATE] we will be going over fitness influencers and implementing celebrity gos…" at bounding box center [545, 122] width 646 height 32
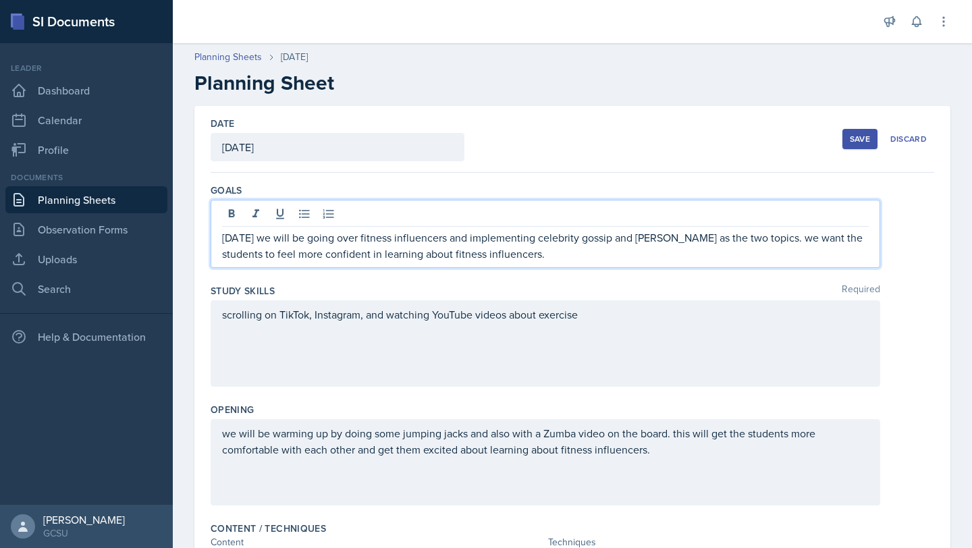
click at [858, 147] on button "Save" at bounding box center [859, 139] width 35 height 20
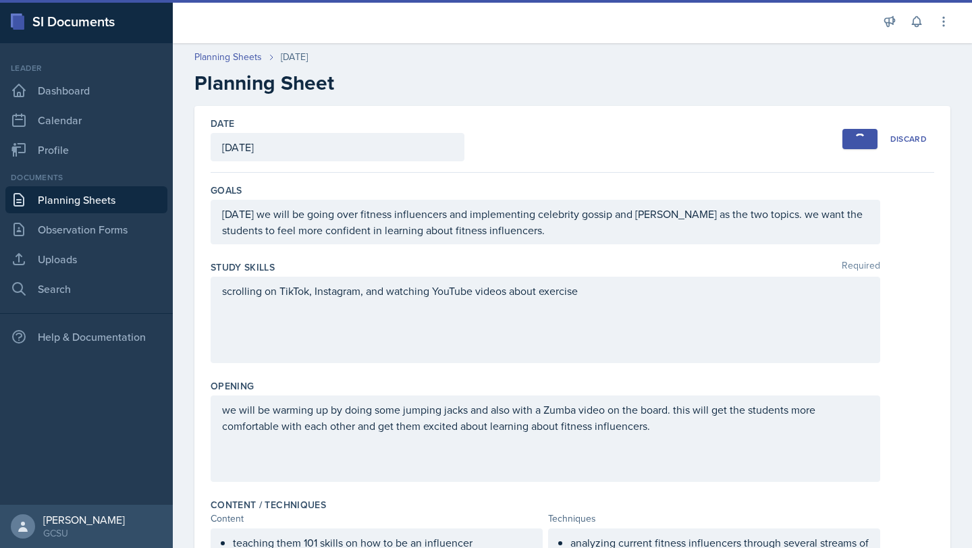
scroll to position [140, 0]
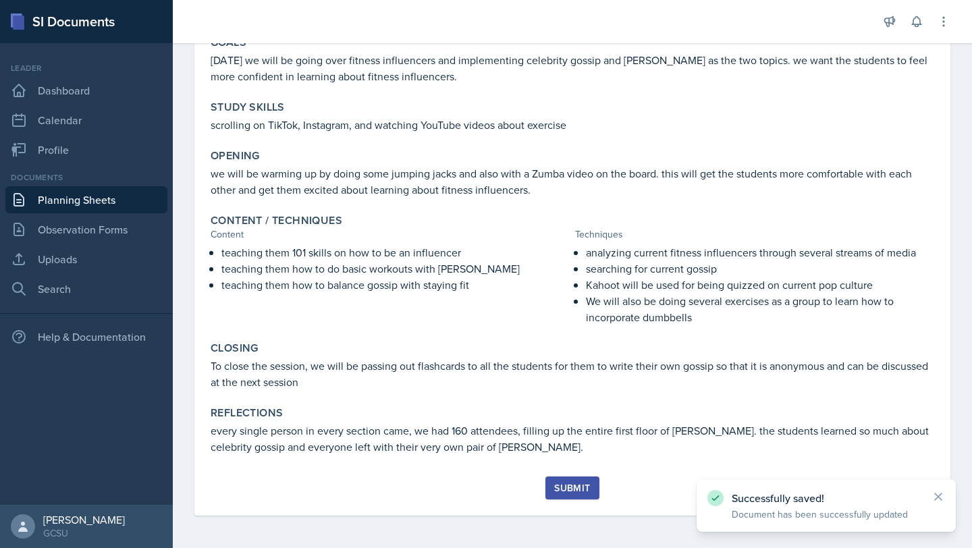
click at [587, 485] on div "Submit" at bounding box center [572, 487] width 36 height 11
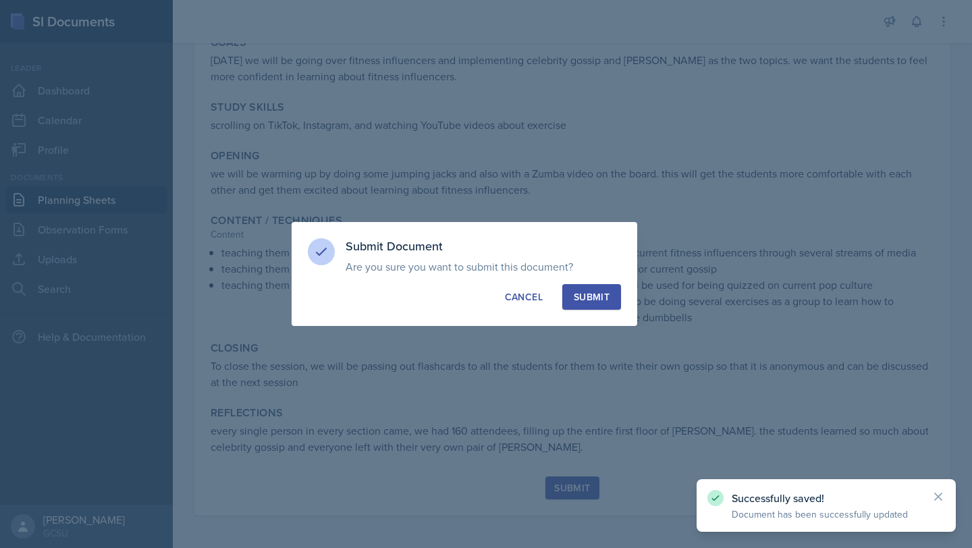
drag, startPoint x: 595, startPoint y: 290, endPoint x: 595, endPoint y: 298, distance: 7.4
click at [595, 298] on button "Submit" at bounding box center [591, 297] width 59 height 26
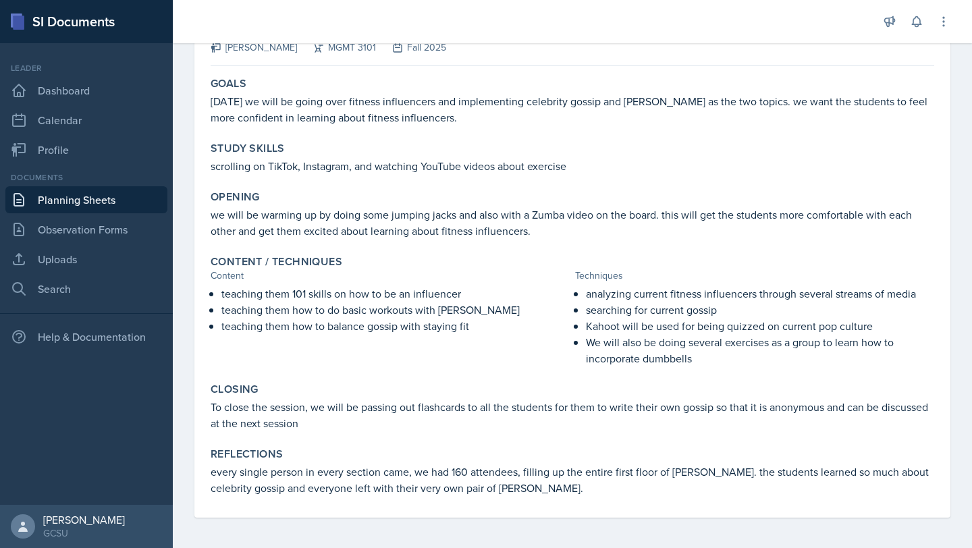
scroll to position [101, 0]
